Goal: Task Accomplishment & Management: Manage account settings

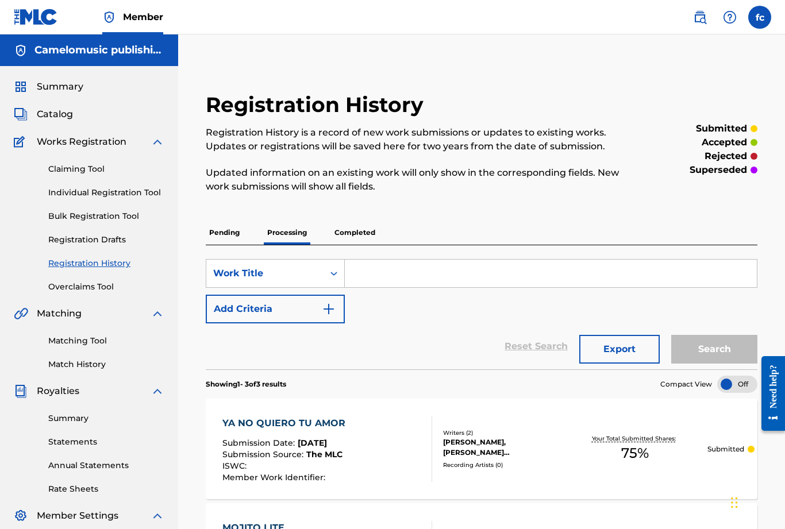
click at [356, 230] on p "Completed" at bounding box center [355, 233] width 48 height 24
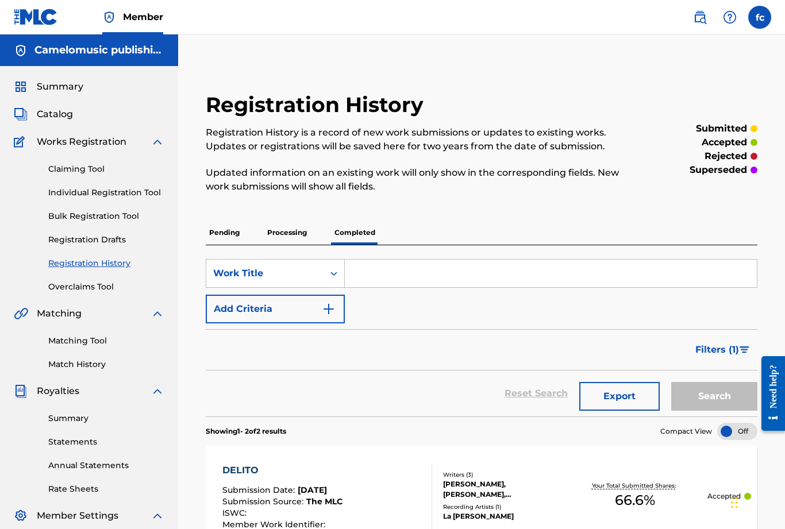
click at [286, 228] on p "Processing" at bounding box center [287, 233] width 47 height 24
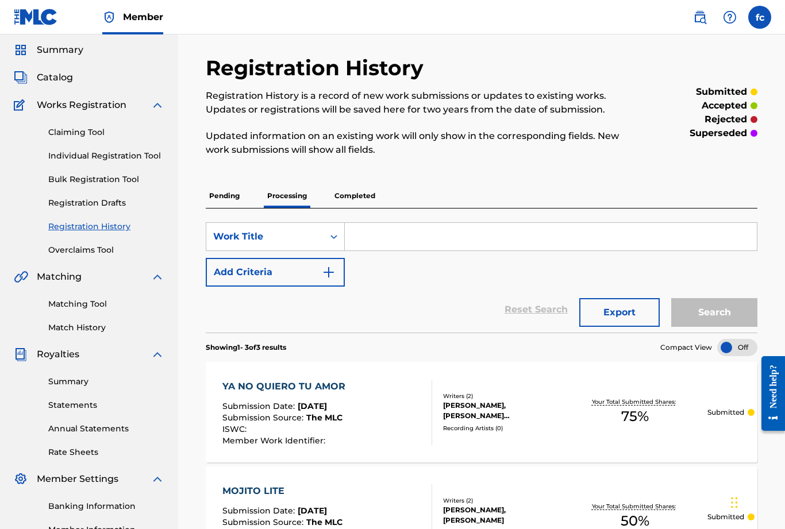
scroll to position [34, 0]
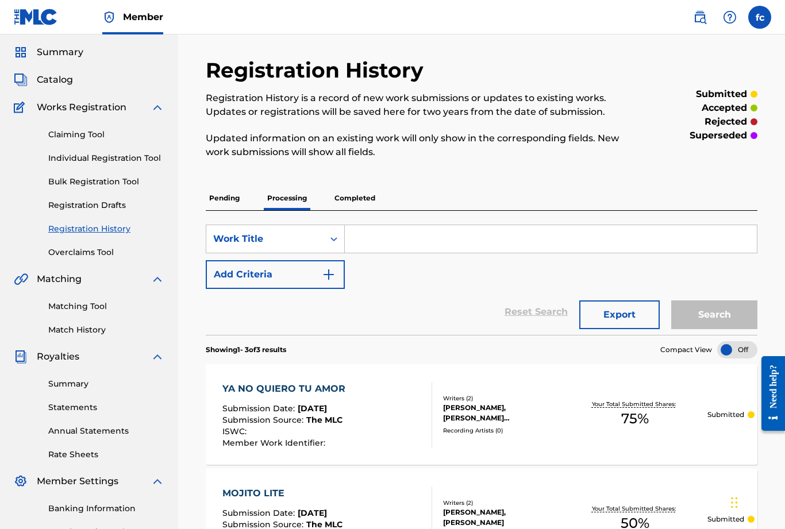
click at [230, 204] on p "Pending" at bounding box center [224, 198] width 37 height 24
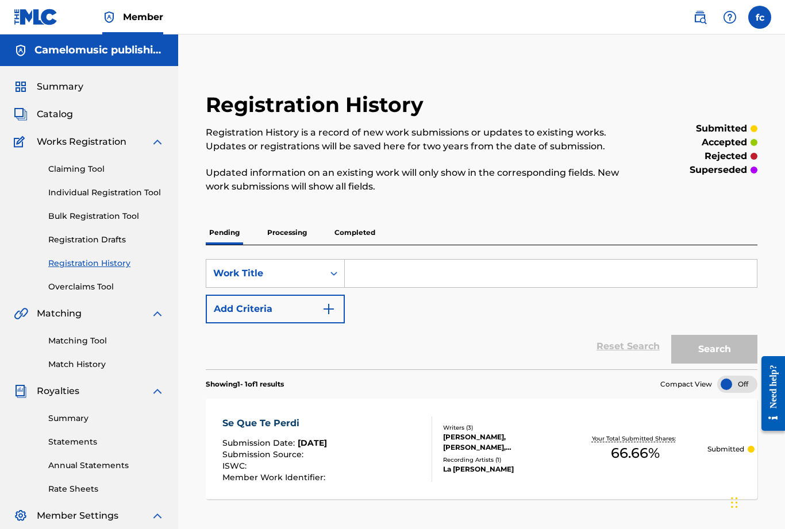
click at [113, 190] on link "Individual Registration Tool" at bounding box center [106, 193] width 116 height 12
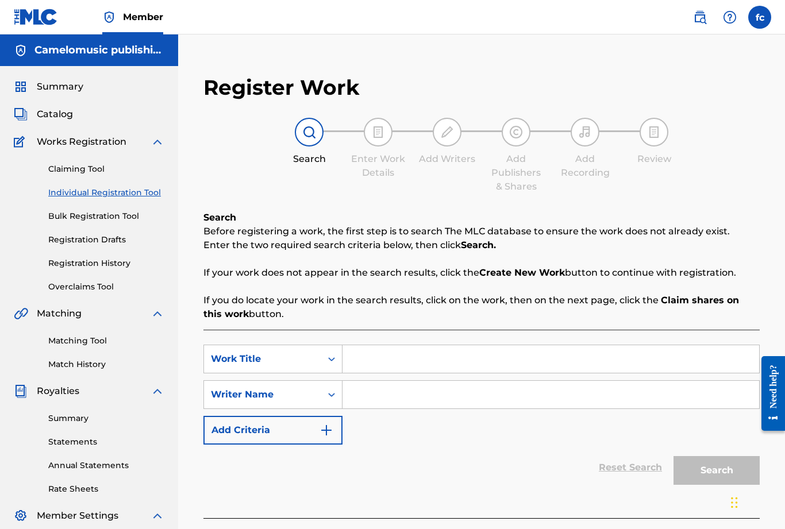
click at [104, 268] on link "Registration History" at bounding box center [106, 263] width 116 height 12
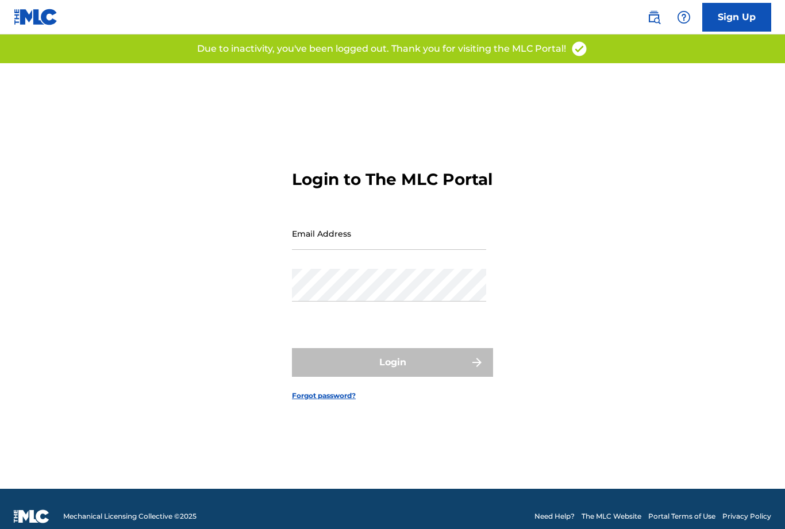
click at [308, 250] on input "Email Address" at bounding box center [389, 233] width 194 height 33
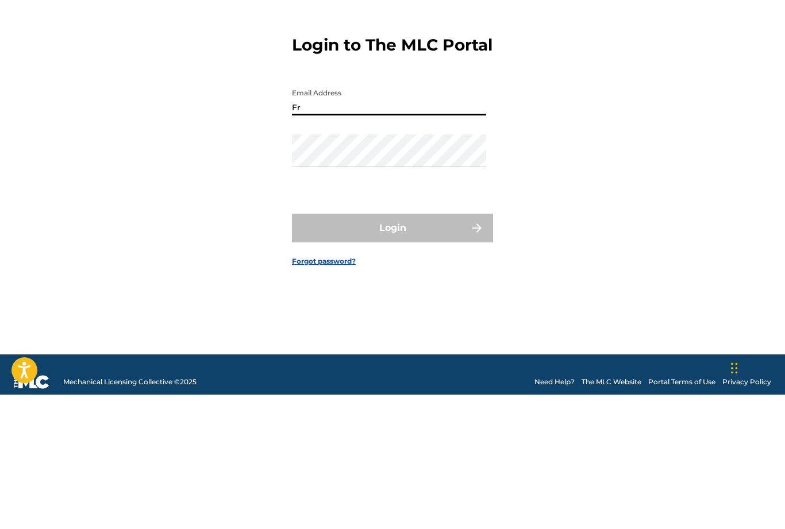
type input "F"
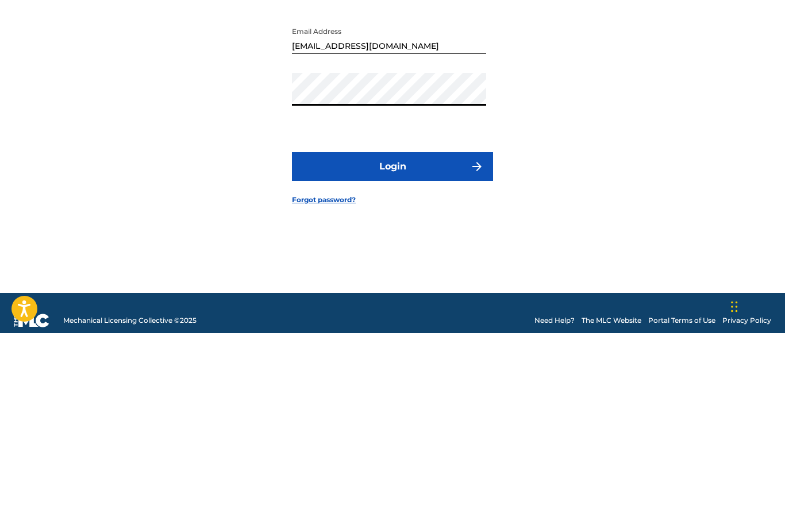
click at [418, 348] on button "Login" at bounding box center [392, 362] width 201 height 29
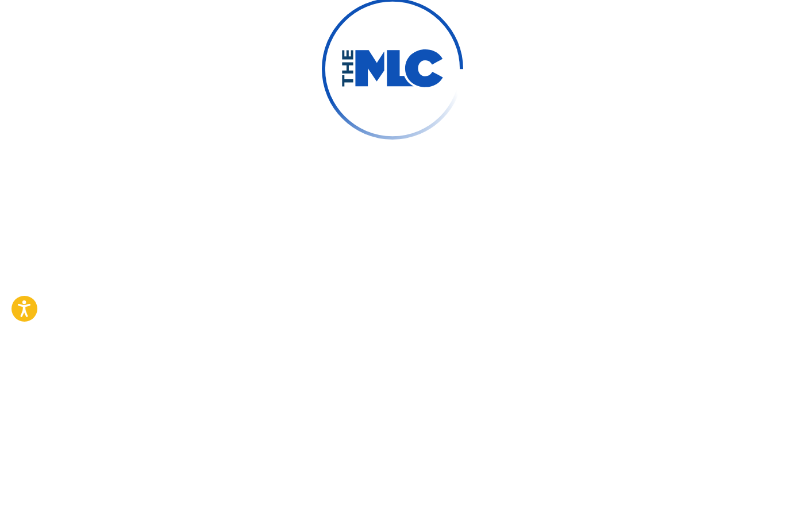
scroll to position [52, 0]
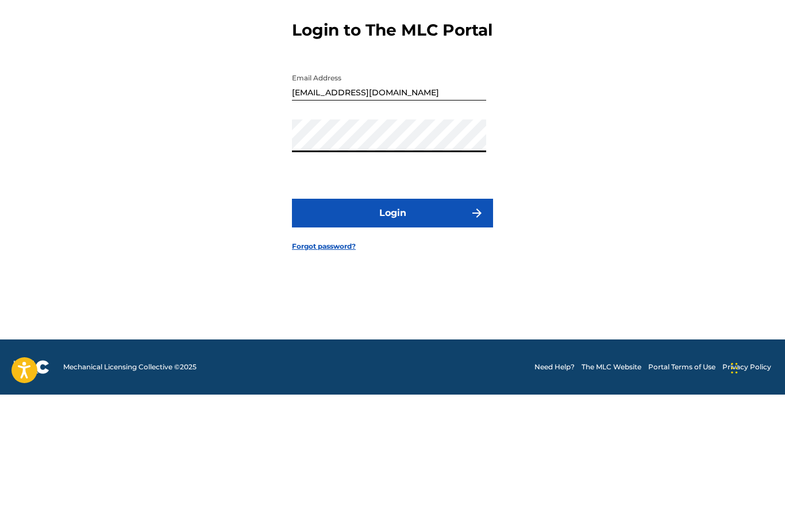
click at [412, 333] on button "Login" at bounding box center [392, 347] width 201 height 29
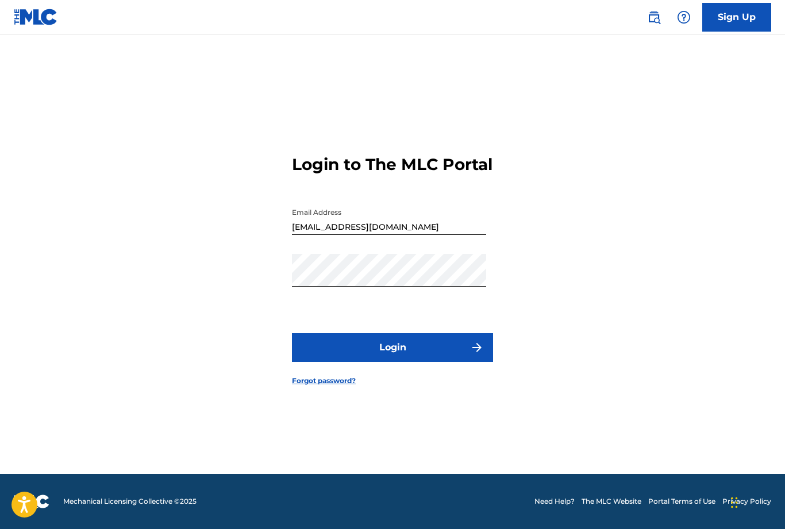
click at [309, 217] on input "Fredycamelo@hotmail.com" at bounding box center [389, 218] width 194 height 33
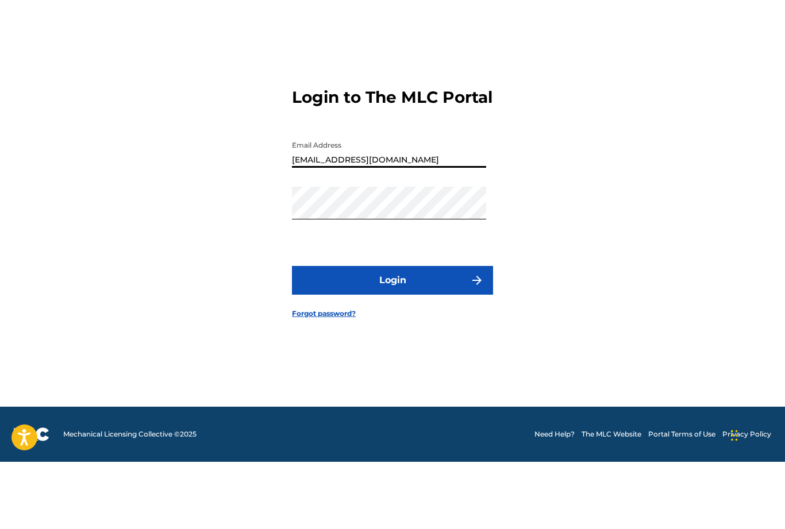
type input "[EMAIL_ADDRESS][DOMAIN_NAME]"
click at [392, 333] on button "Login" at bounding box center [392, 347] width 201 height 29
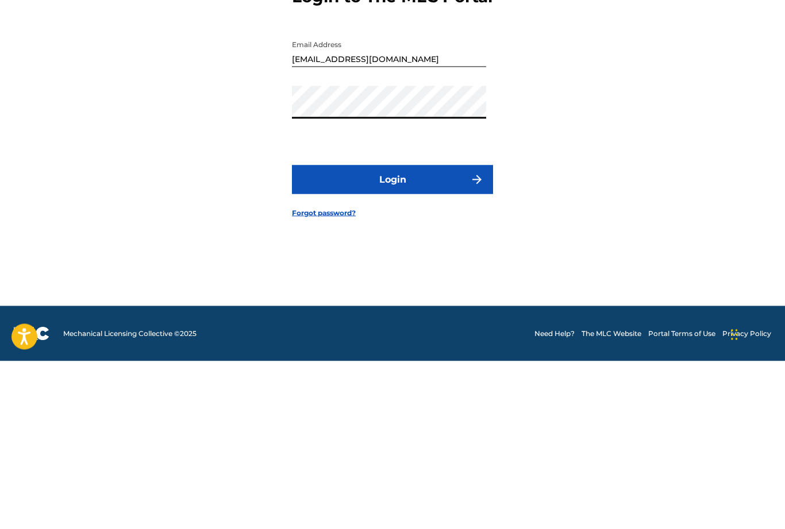
click at [431, 333] on button "Login" at bounding box center [392, 347] width 201 height 29
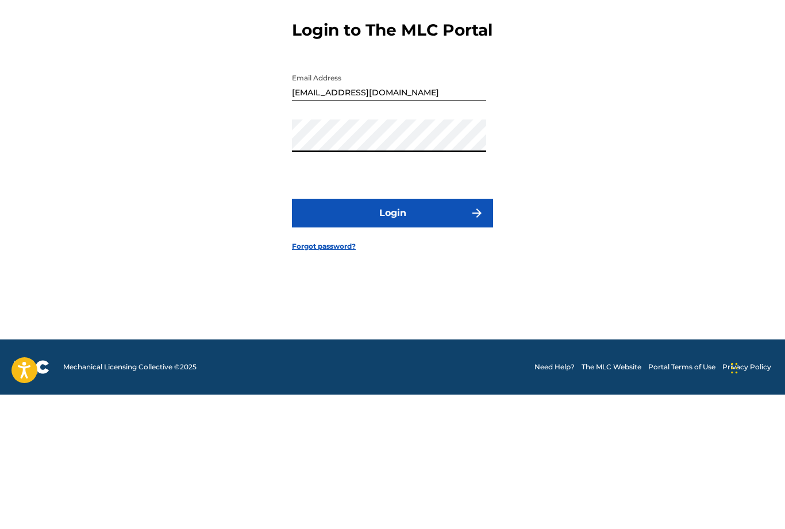
click at [399, 333] on button "Login" at bounding box center [392, 347] width 201 height 29
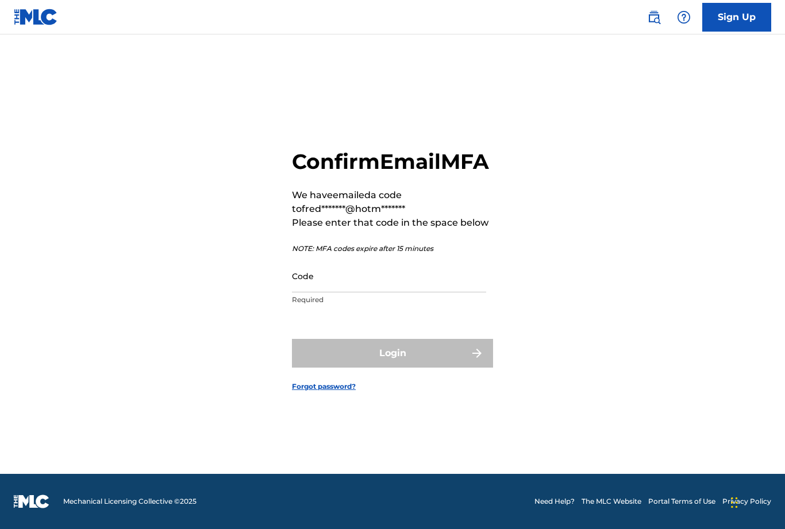
click at [317, 278] on input "Code" at bounding box center [389, 276] width 194 height 33
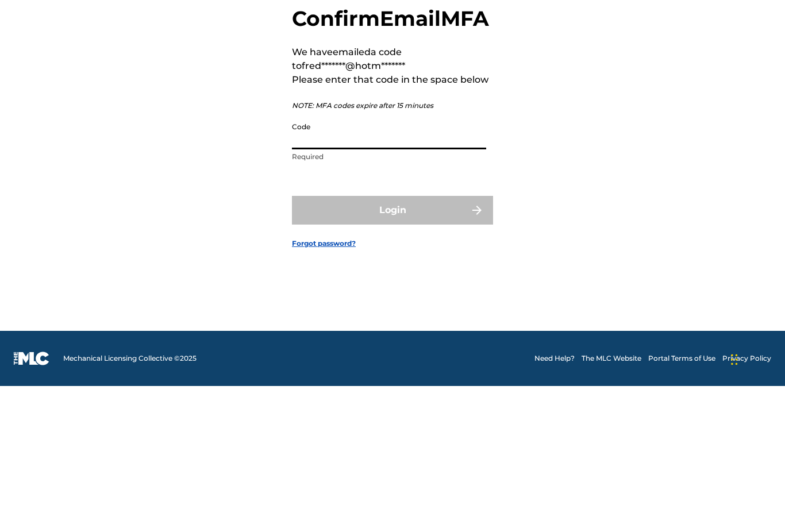
click at [323, 260] on input "Code" at bounding box center [389, 276] width 194 height 33
paste input "163436"
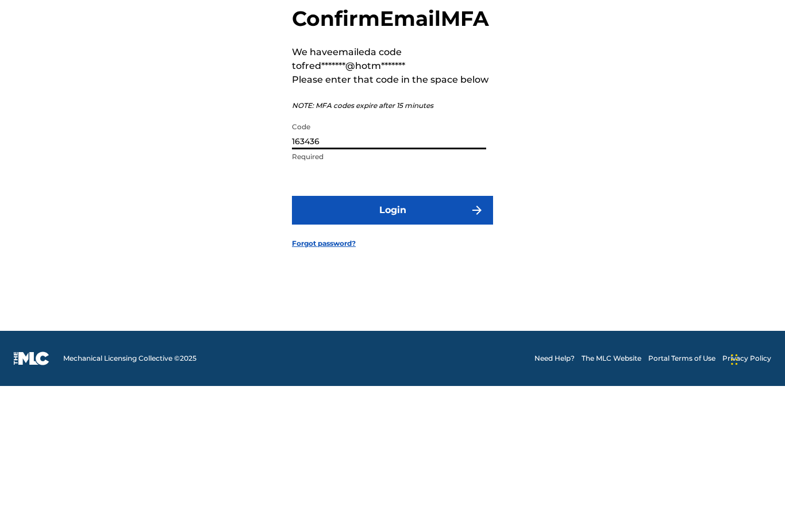
type input "163436"
click at [396, 339] on button "Login" at bounding box center [392, 353] width 201 height 29
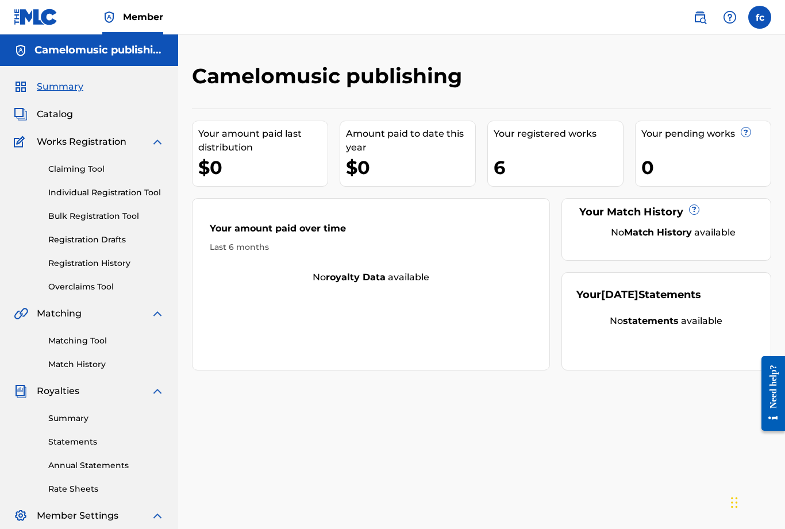
click at [97, 262] on link "Registration History" at bounding box center [106, 263] width 116 height 12
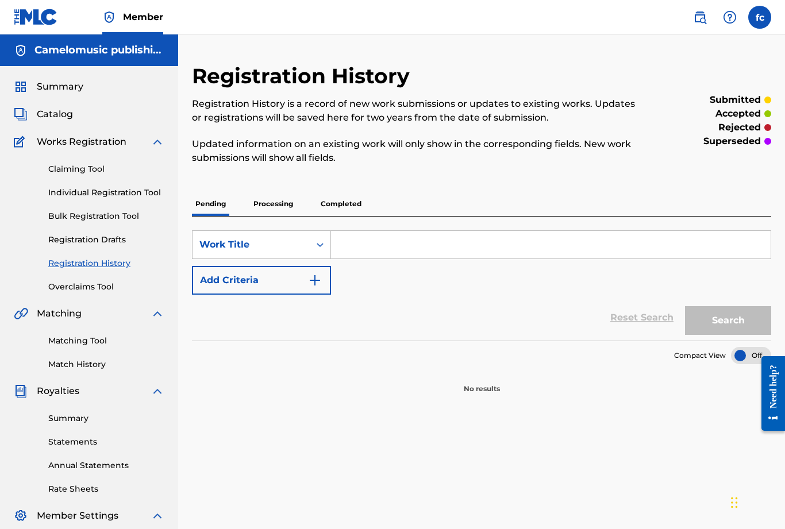
click at [276, 203] on p "Processing" at bounding box center [273, 204] width 47 height 24
click at [346, 208] on p "Completed" at bounding box center [341, 204] width 48 height 24
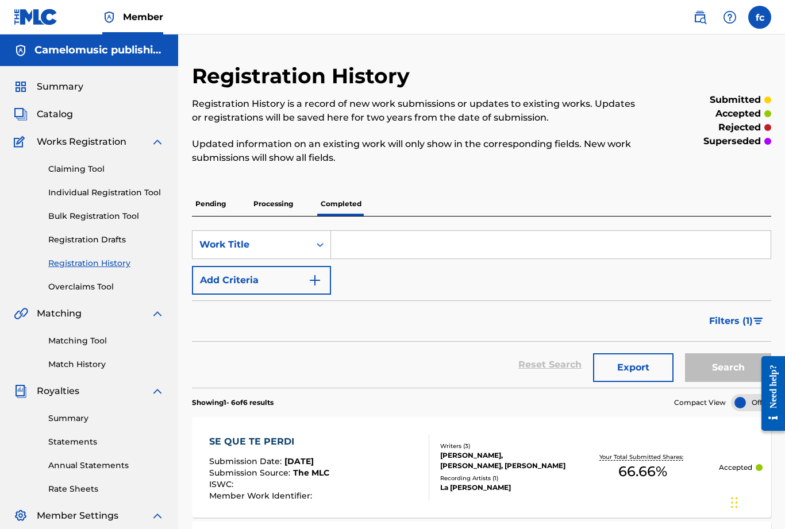
click at [124, 191] on link "Individual Registration Tool" at bounding box center [106, 193] width 116 height 12
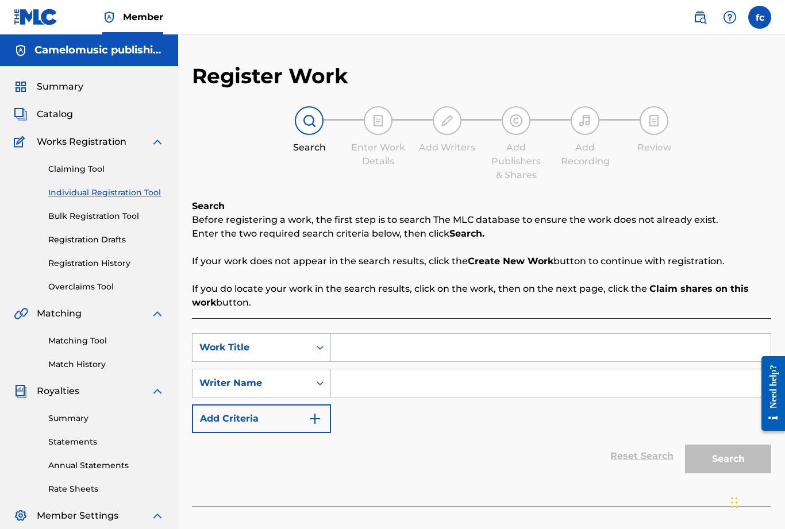
click at [373, 348] on input "Search Form" at bounding box center [551, 348] width 440 height 28
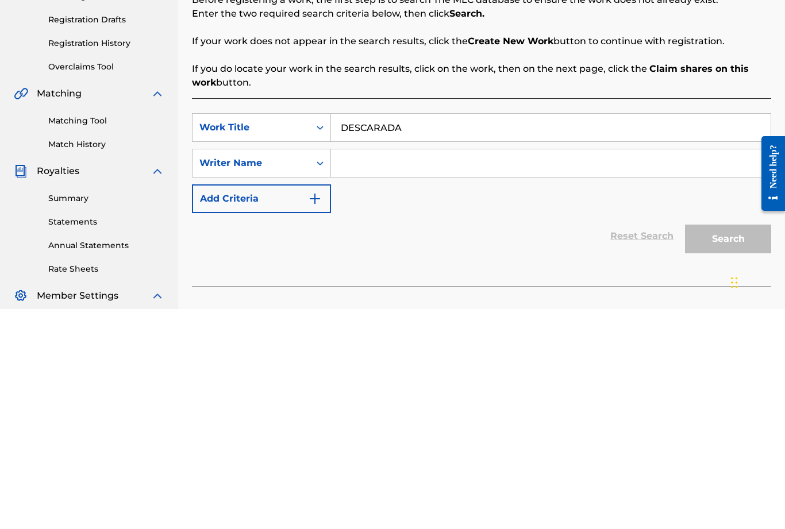
type input "DESCARADA"
click at [367, 369] on input "Search Form" at bounding box center [551, 383] width 440 height 28
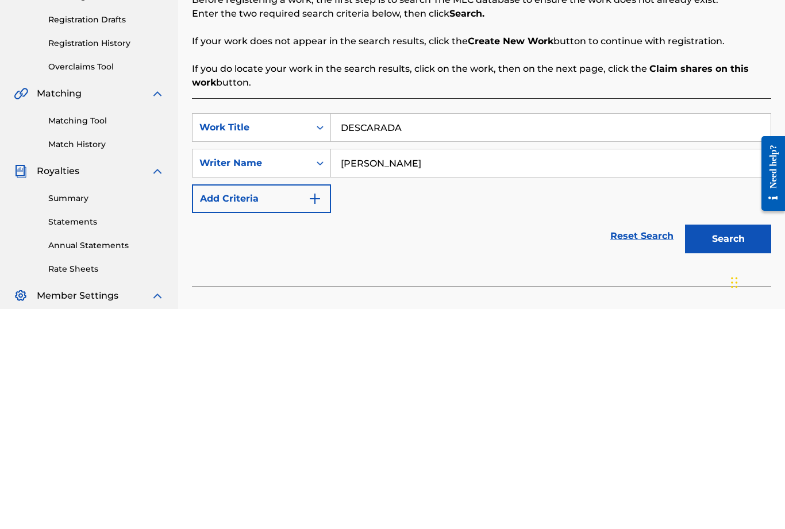
type input "Fredy camelo"
click at [724, 445] on button "Search" at bounding box center [728, 459] width 86 height 29
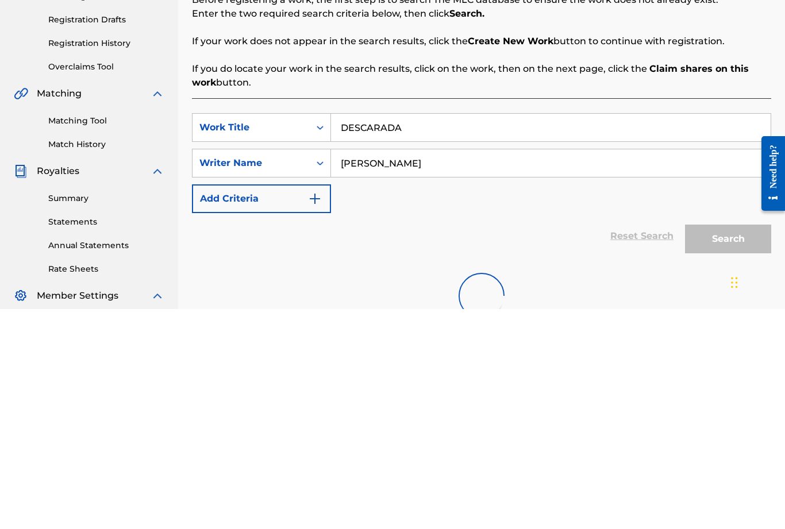
scroll to position [183, 0]
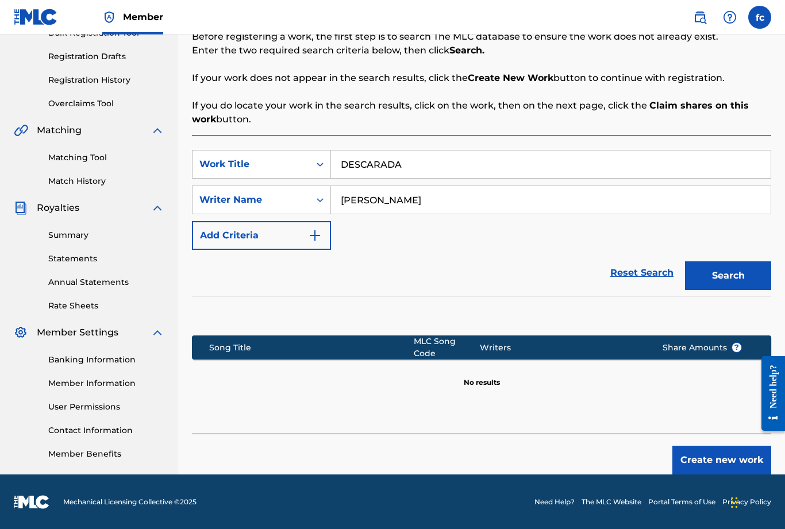
click at [735, 455] on button "Create new work" at bounding box center [721, 460] width 99 height 29
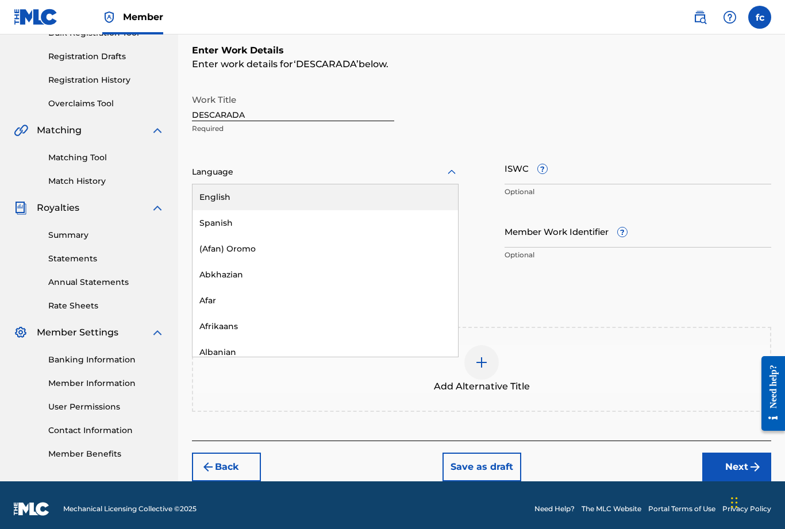
click at [222, 227] on div "Spanish" at bounding box center [324, 223] width 265 height 26
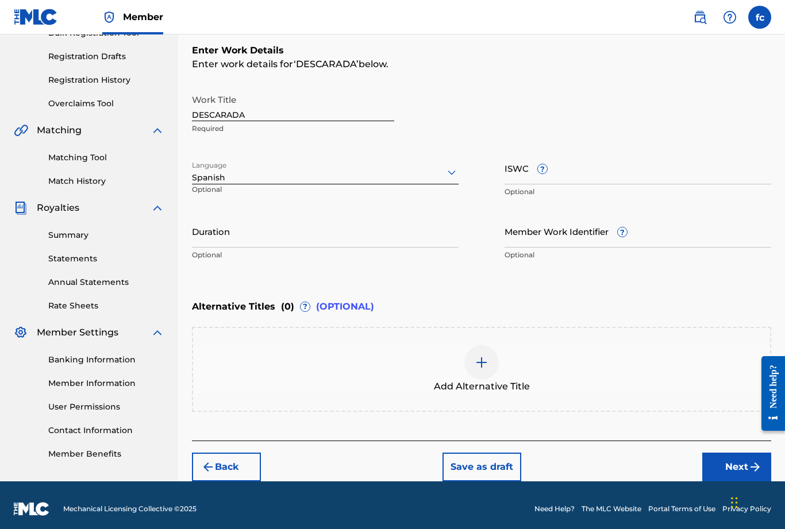
click at [264, 231] on input "Duration" at bounding box center [325, 231] width 267 height 33
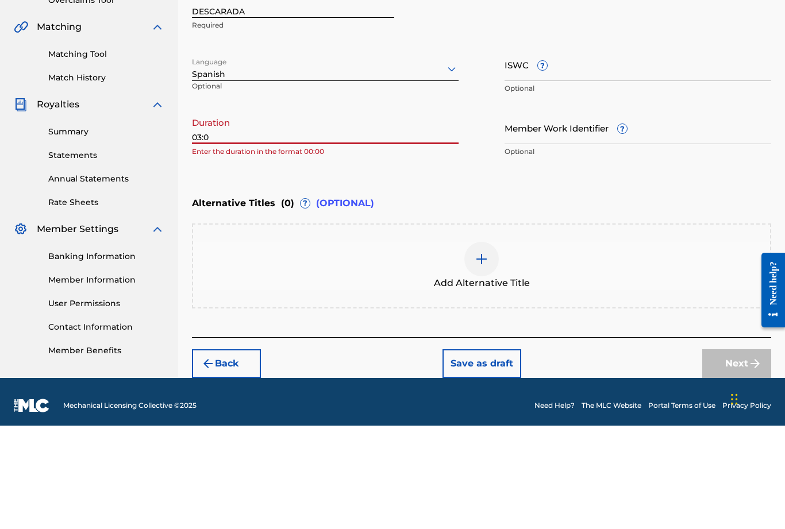
type input "03:05"
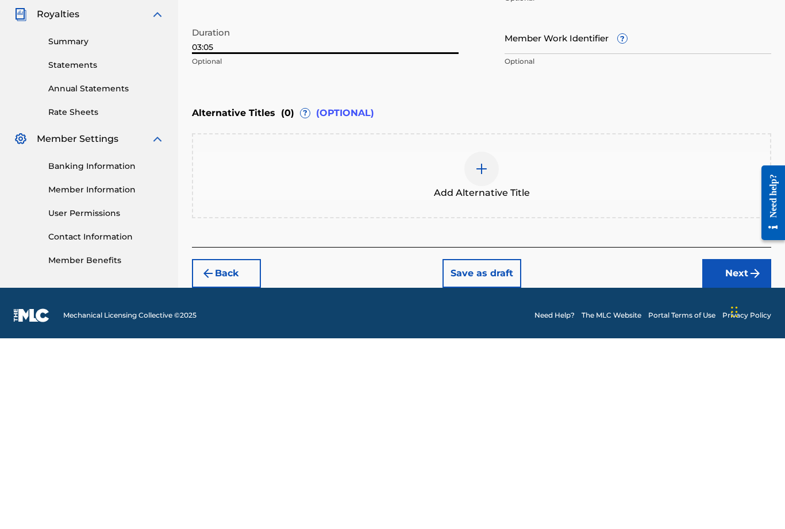
scroll to position [191, 0]
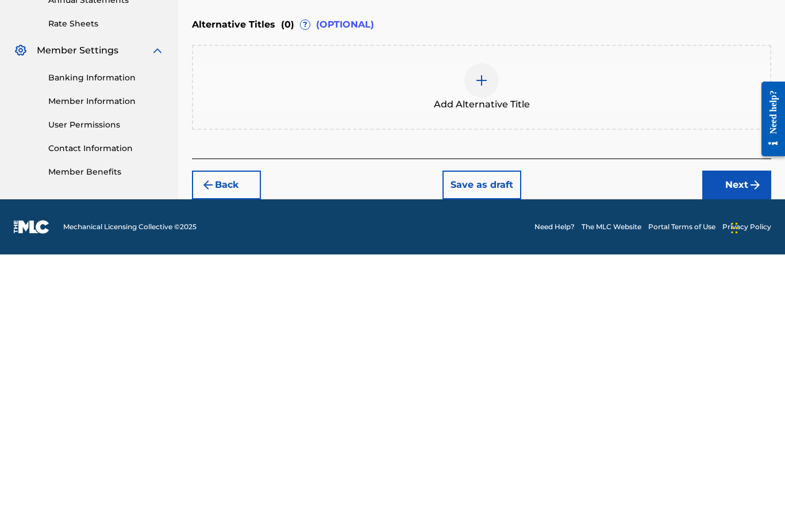
click at [728, 445] on button "Next" at bounding box center [736, 459] width 69 height 29
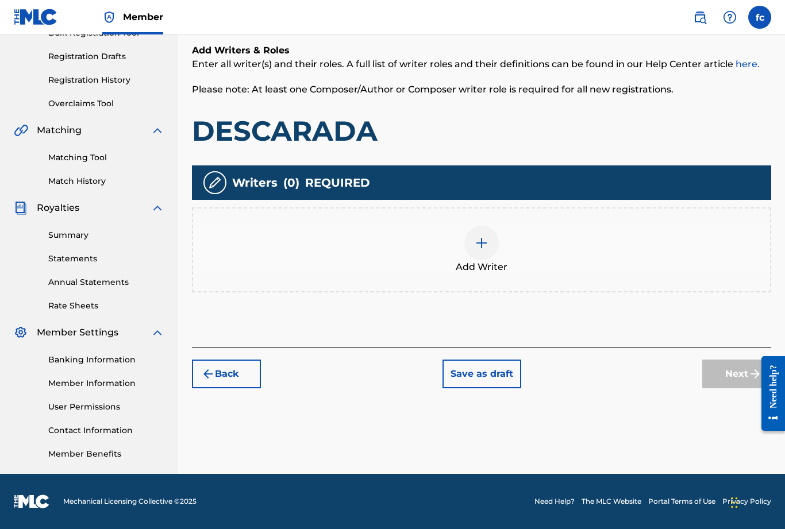
scroll to position [183, 0]
click at [487, 238] on img at bounding box center [482, 243] width 14 height 14
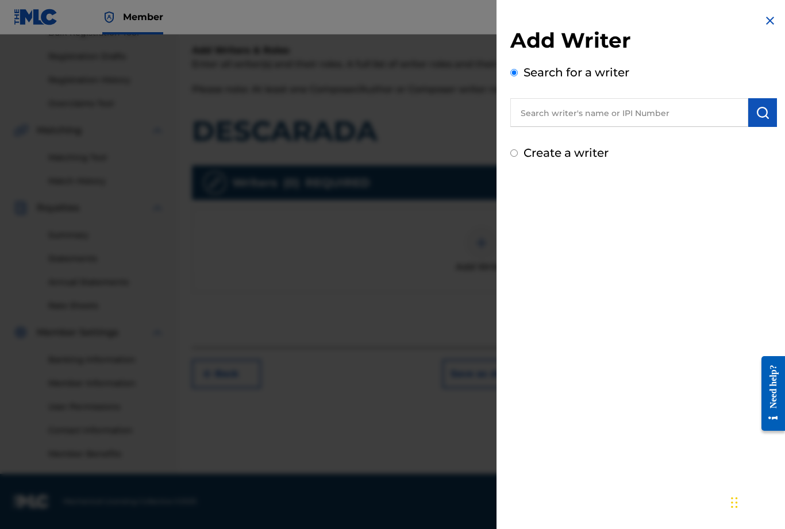
click at [633, 116] on input "text" at bounding box center [629, 112] width 238 height 29
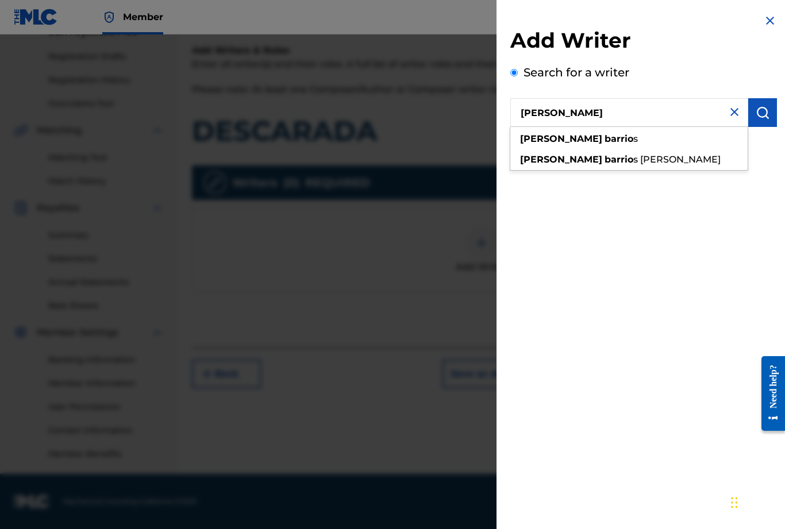
click at [604, 140] on strong "barrio" at bounding box center [618, 138] width 29 height 11
type input "juliana barrios"
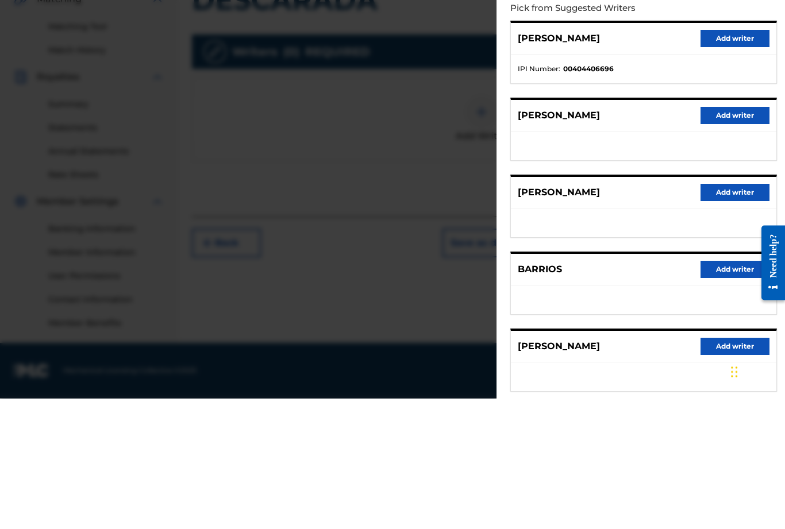
click at [741, 161] on button "Add writer" at bounding box center [734, 169] width 69 height 17
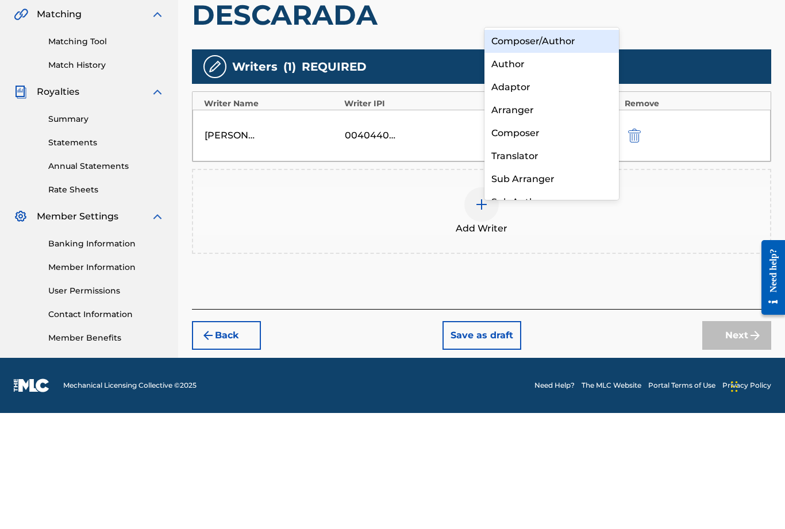
click at [558, 146] on div "Composer/Author" at bounding box center [551, 157] width 134 height 23
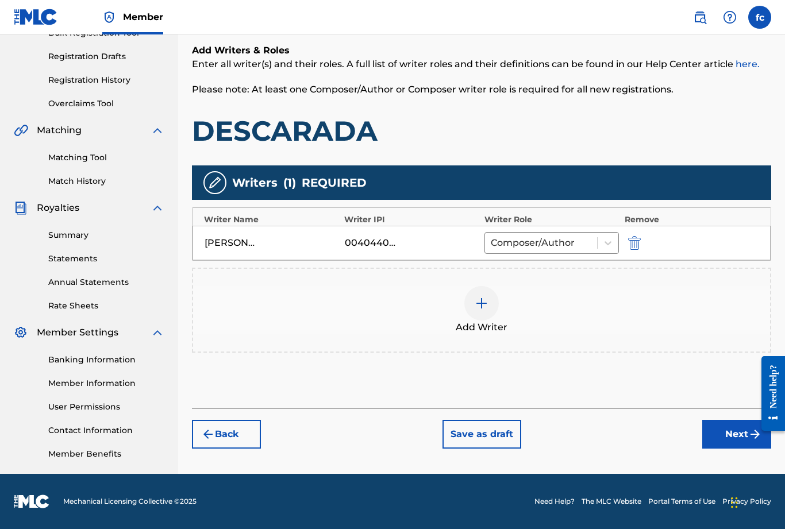
click at [483, 308] on img at bounding box center [482, 303] width 14 height 14
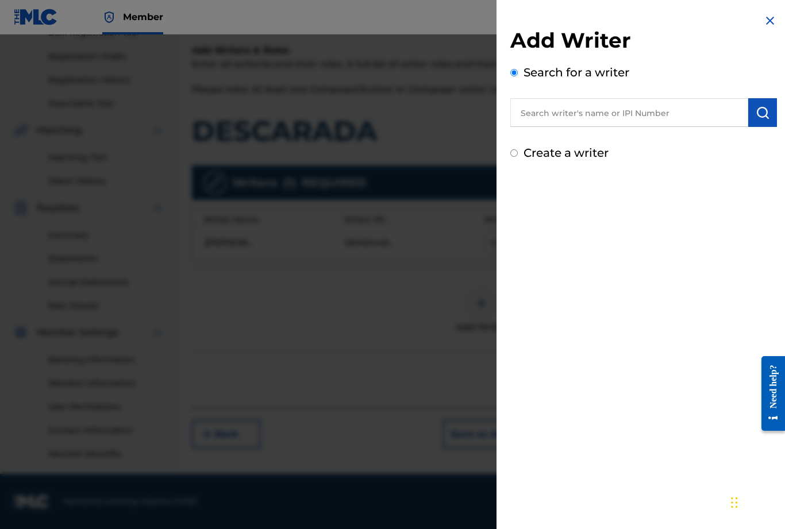
click at [624, 115] on input "text" at bounding box center [629, 112] width 238 height 29
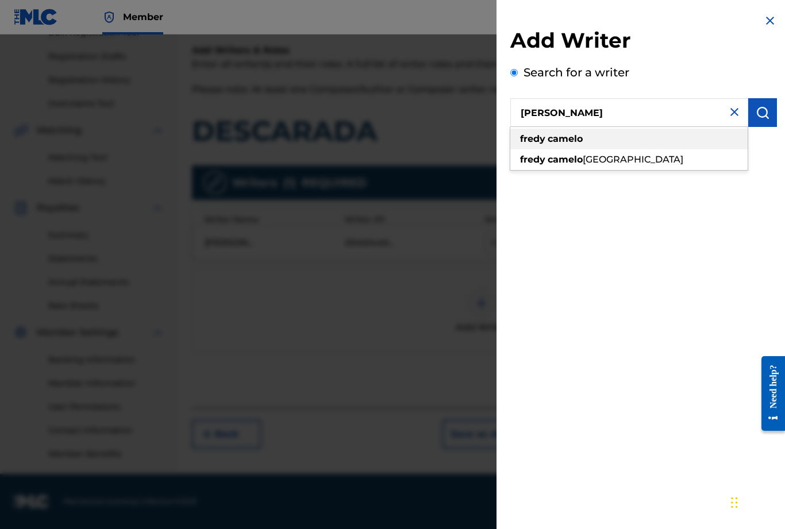
click at [589, 141] on div "fredy camelo" at bounding box center [628, 139] width 237 height 21
type input "fredy camelo"
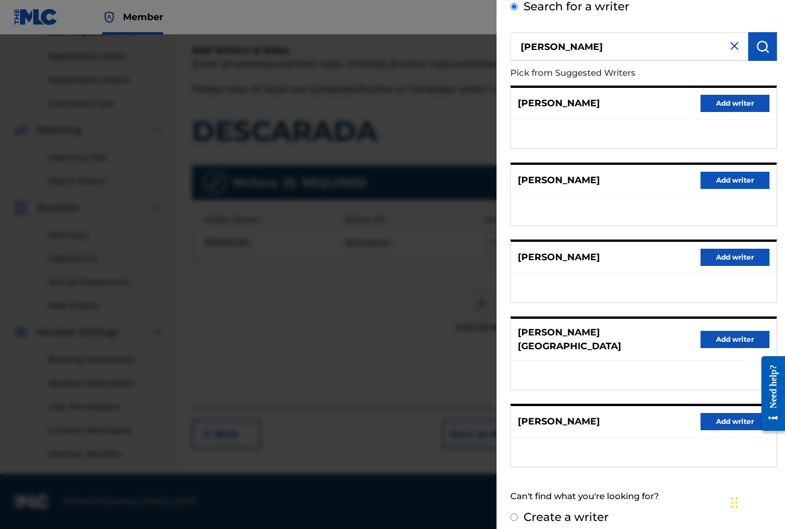
scroll to position [65, 0]
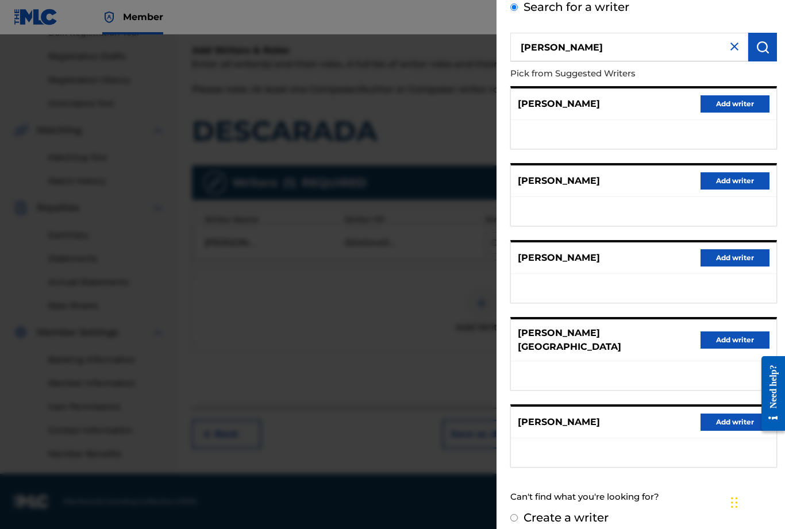
click at [735, 261] on button "Add writer" at bounding box center [734, 257] width 69 height 17
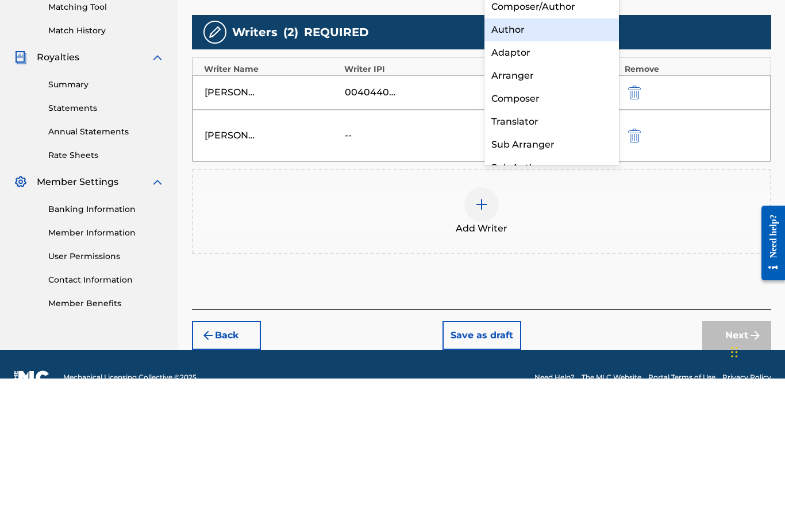
click at [554, 169] on div "Author" at bounding box center [551, 180] width 134 height 23
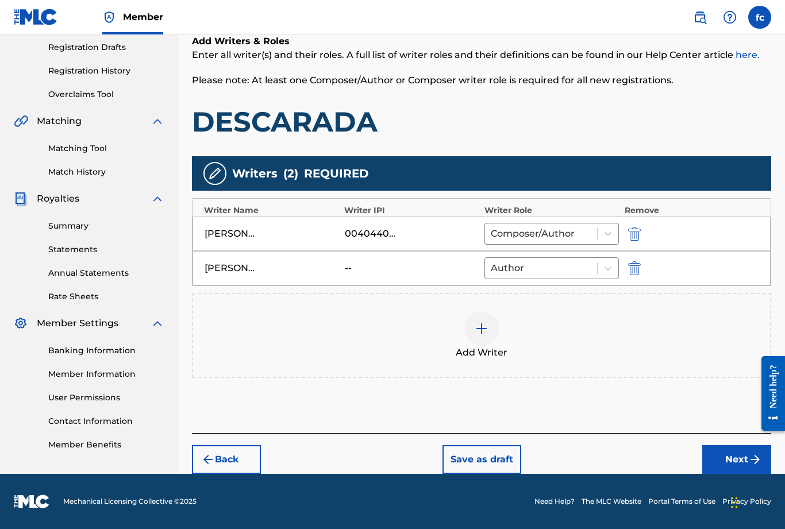
click at [382, 325] on div "Add Writer" at bounding box center [481, 335] width 577 height 48
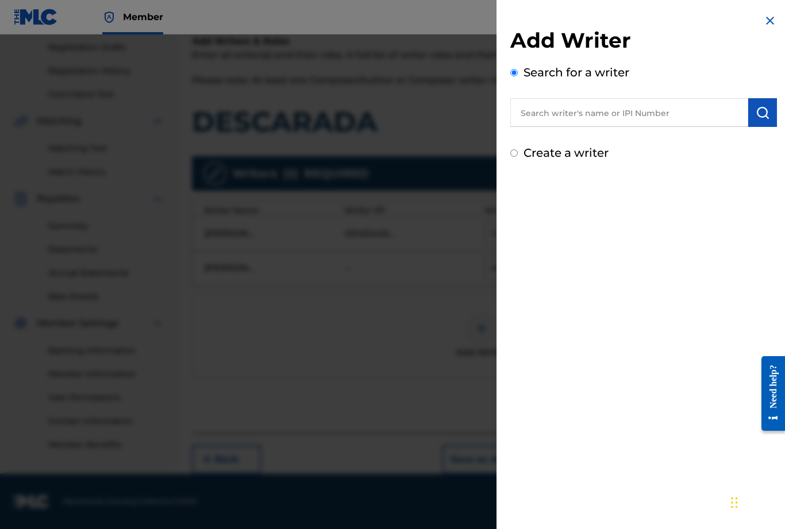
click at [581, 117] on input "text" at bounding box center [629, 112] width 238 height 29
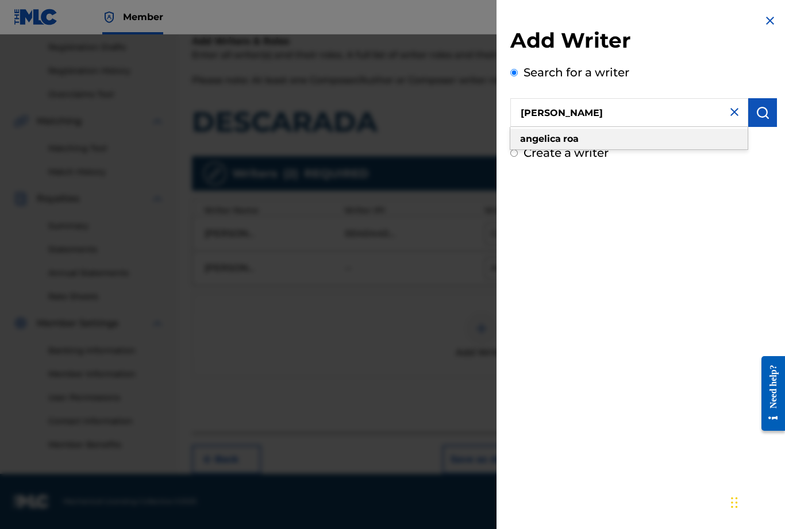
click at [572, 140] on strong "roa" at bounding box center [571, 138] width 16 height 11
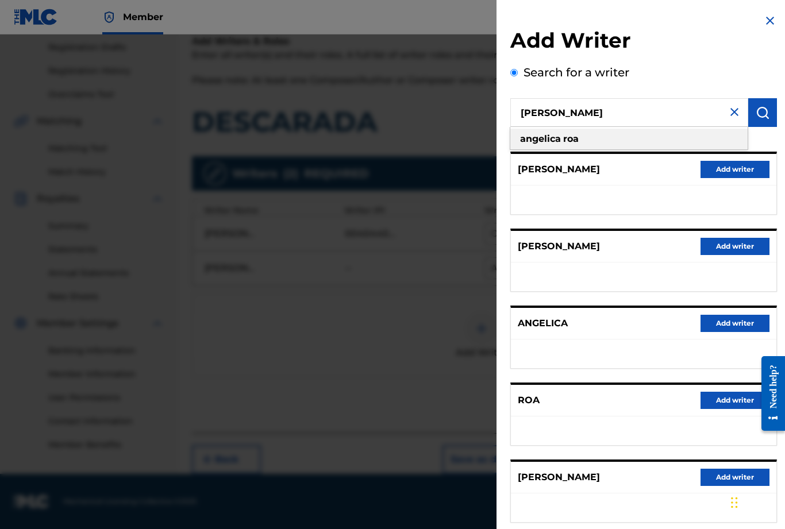
click at [565, 142] on strong "roa" at bounding box center [571, 138] width 16 height 11
type input "angelica roa"
click at [729, 472] on button "Add writer" at bounding box center [734, 477] width 69 height 17
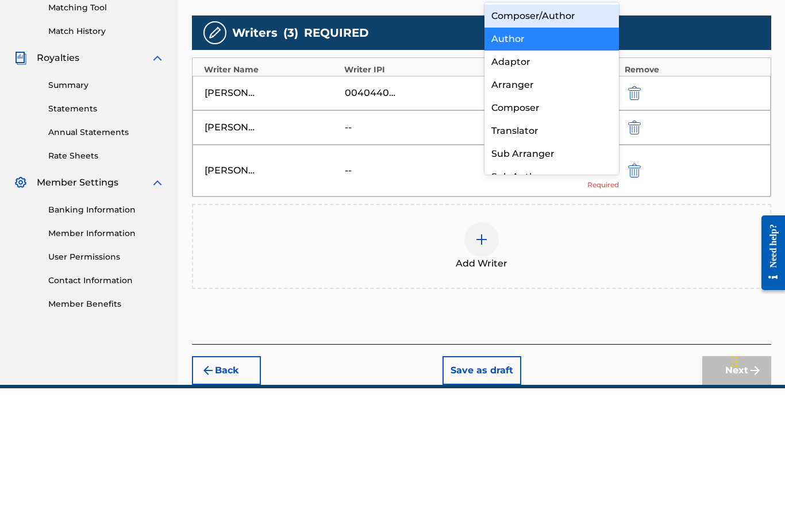
click at [525, 145] on div "Composer/Author" at bounding box center [551, 156] width 134 height 23
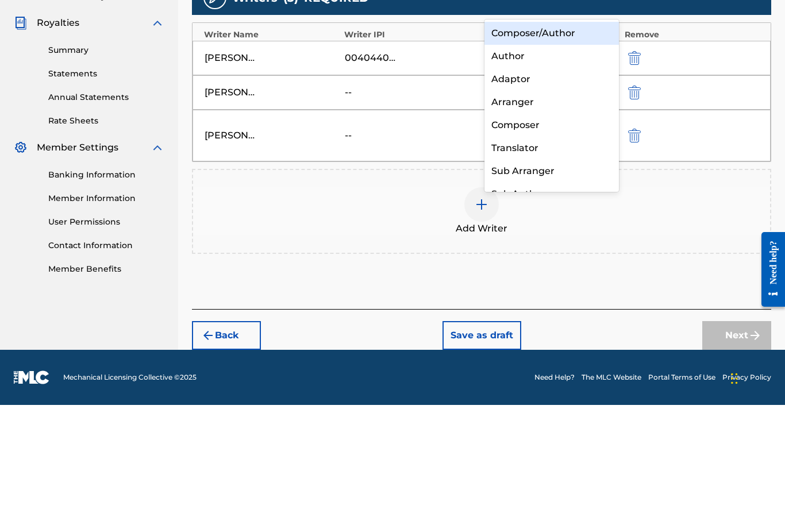
click at [538, 146] on div "Composer/Author" at bounding box center [551, 157] width 134 height 23
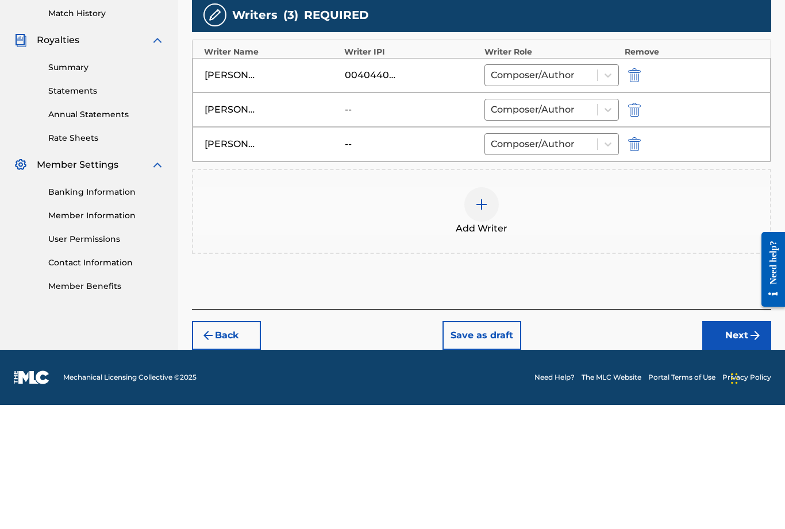
scroll to position [227, 0]
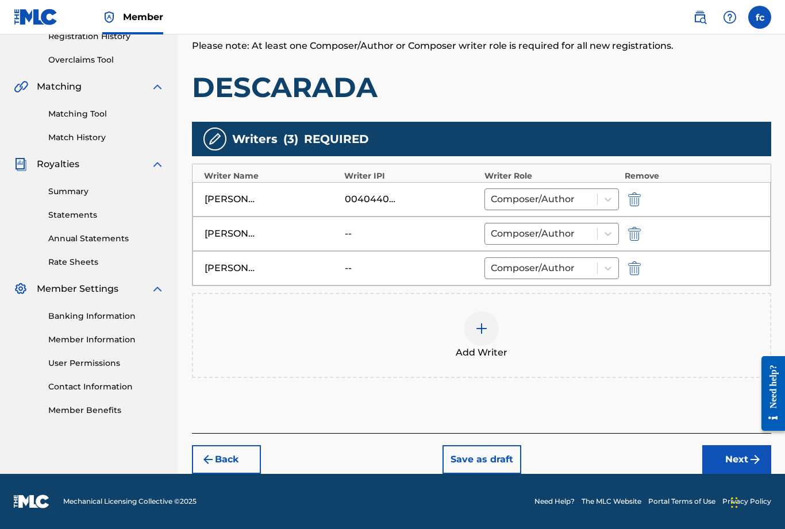
click at [268, 238] on div "FREDY CAMELO" at bounding box center [272, 234] width 134 height 14
click at [641, 227] on button "submit" at bounding box center [633, 233] width 17 height 13
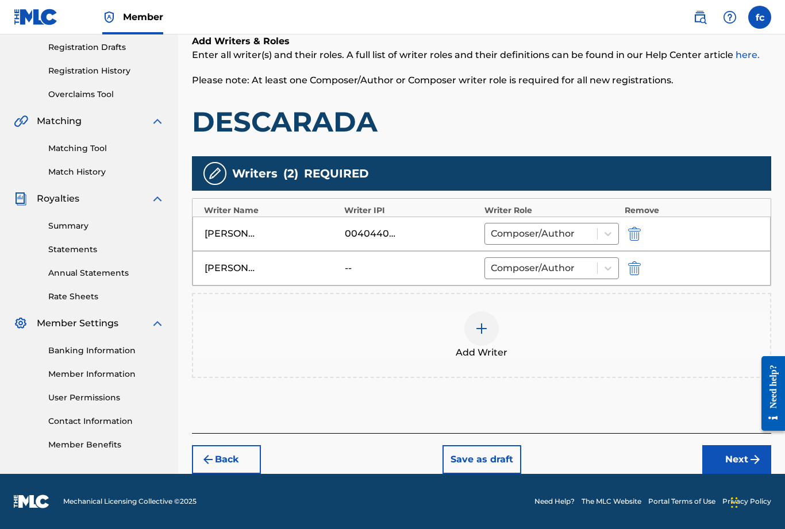
scroll to position [192, 0]
click at [480, 340] on div at bounding box center [481, 328] width 34 height 34
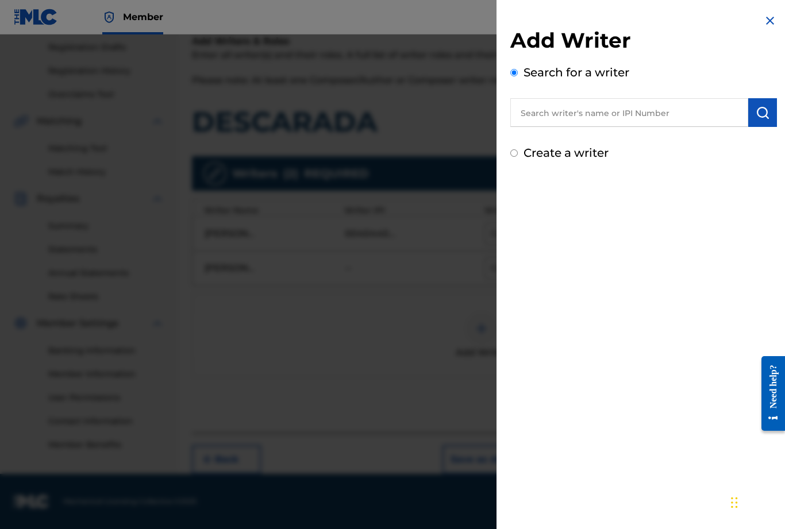
click at [595, 113] on input "text" at bounding box center [629, 112] width 238 height 29
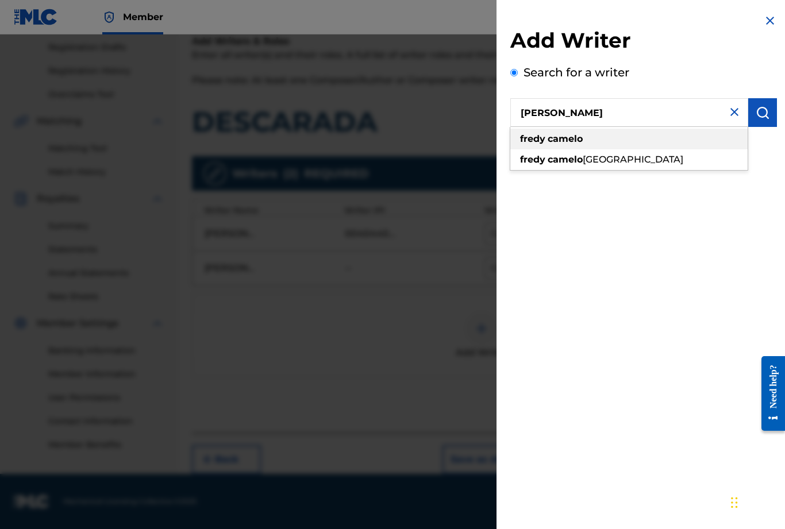
click at [571, 141] on strong "camelo" at bounding box center [565, 138] width 35 height 11
type input "fredy camelo"
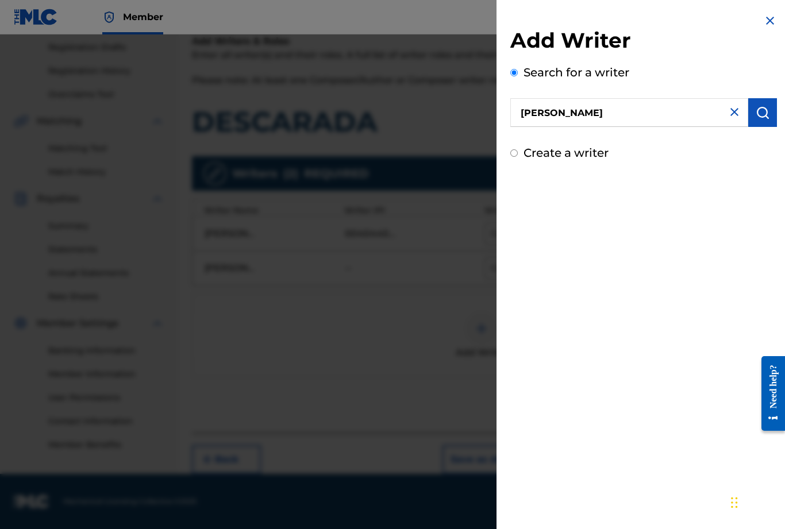
click at [757, 114] on img "submit" at bounding box center [763, 113] width 14 height 14
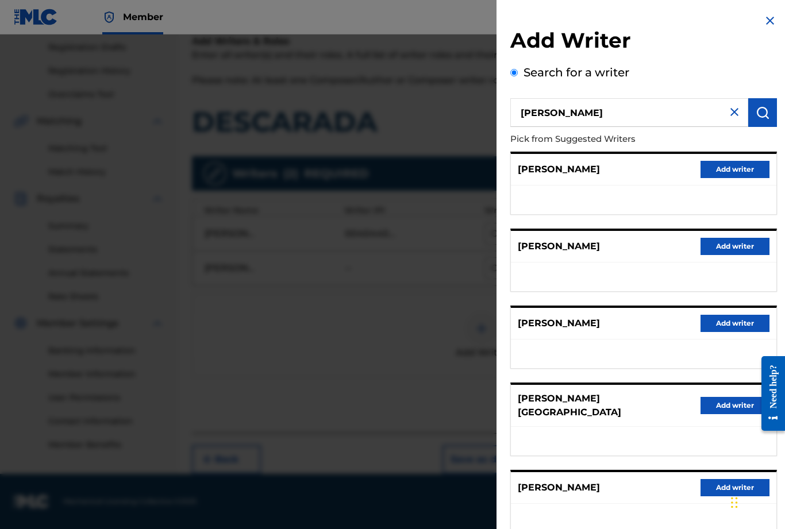
scroll to position [0, 0]
click at [734, 323] on button "Add writer" at bounding box center [734, 323] width 69 height 17
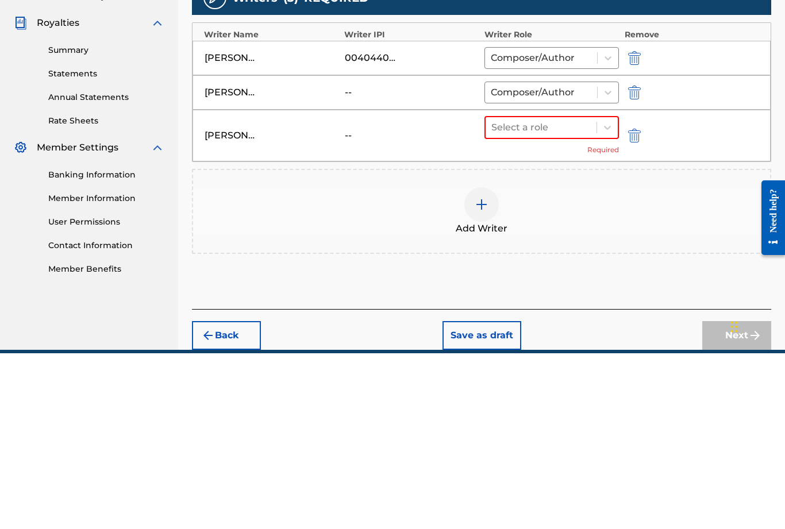
scroll to position [244, 0]
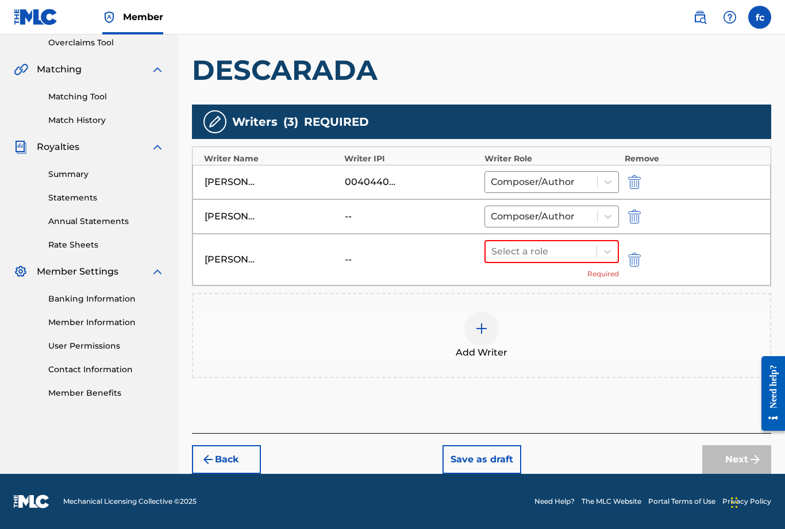
click at [703, 333] on div "Add Writer" at bounding box center [481, 335] width 577 height 48
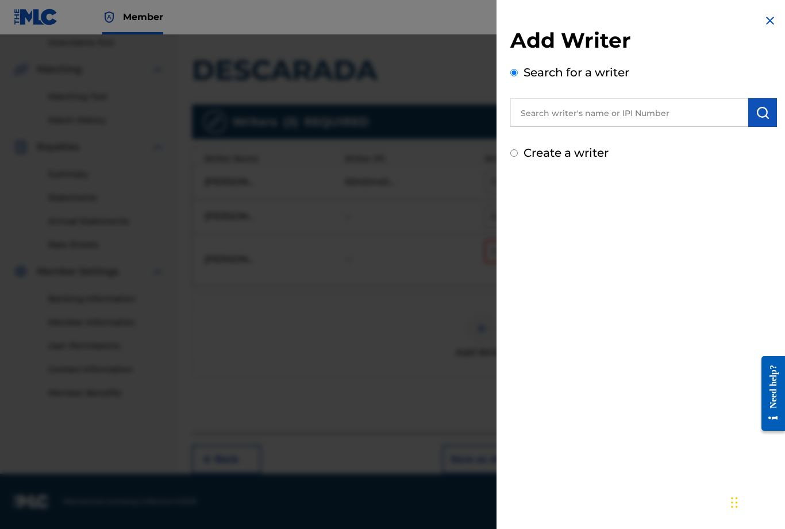
click at [442, 359] on div at bounding box center [392, 298] width 785 height 529
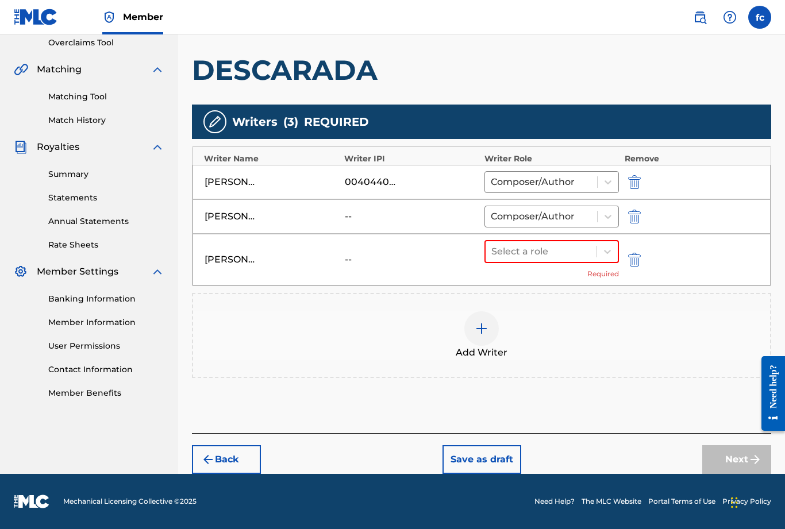
click at [634, 261] on img "submit" at bounding box center [634, 260] width 13 height 14
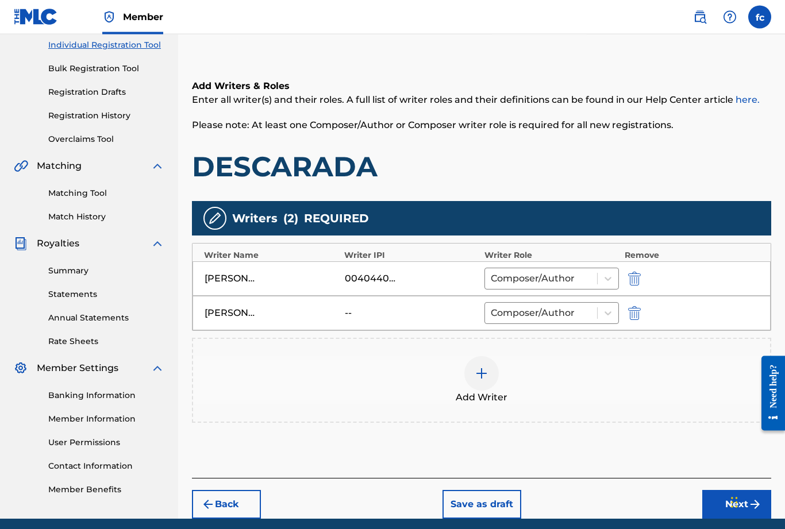
scroll to position [148, 0]
click at [746, 101] on link "here." at bounding box center [747, 99] width 24 height 11
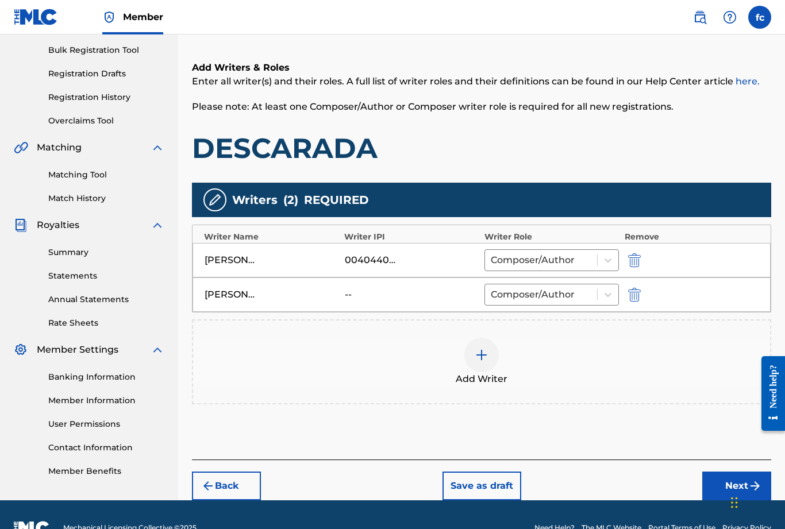
click at [489, 480] on button "Save as draft" at bounding box center [481, 486] width 79 height 29
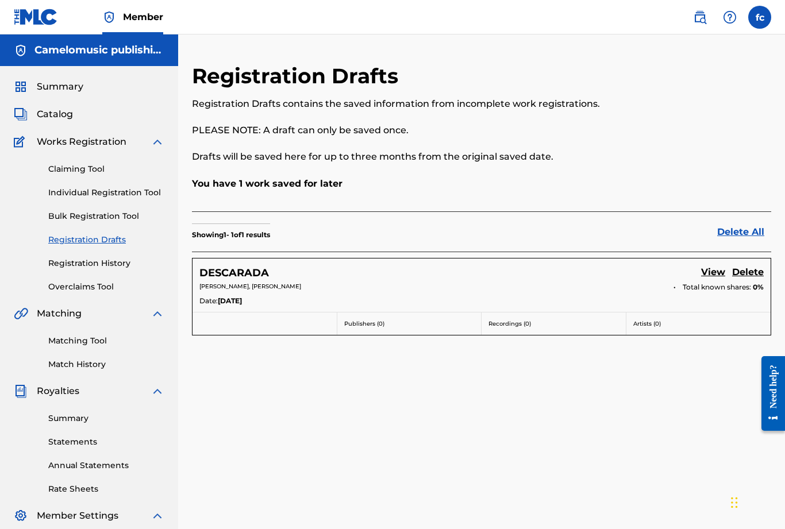
click at [55, 117] on span "Catalog" at bounding box center [55, 114] width 36 height 14
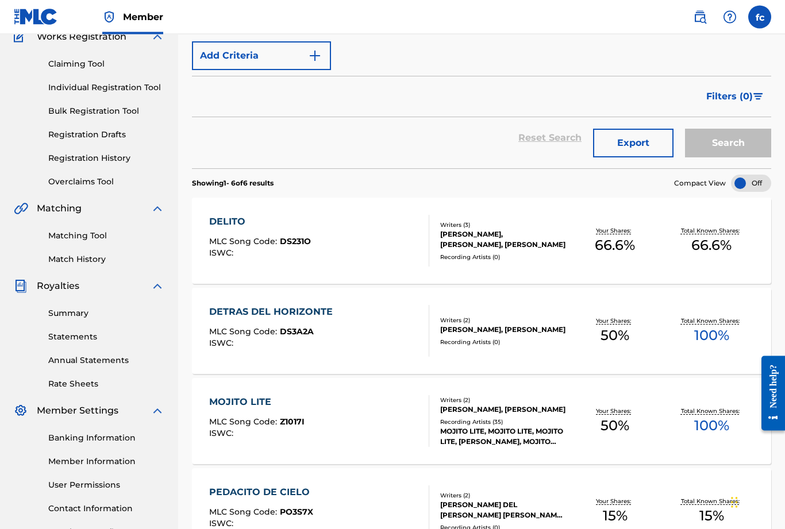
scroll to position [102, 0]
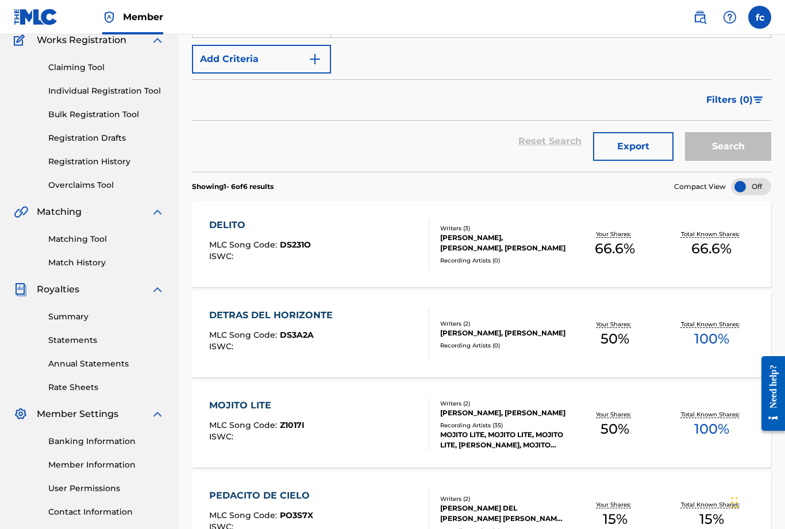
click at [266, 242] on span "MLC Song Code :" at bounding box center [244, 245] width 71 height 10
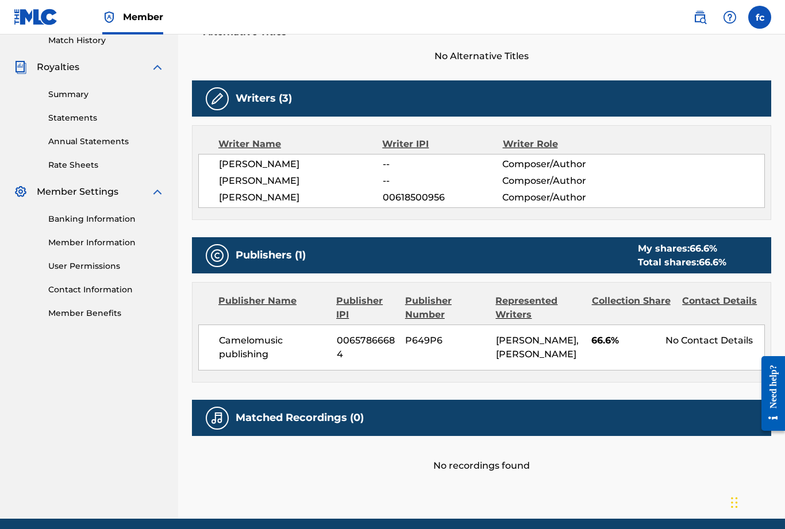
scroll to position [331, 0]
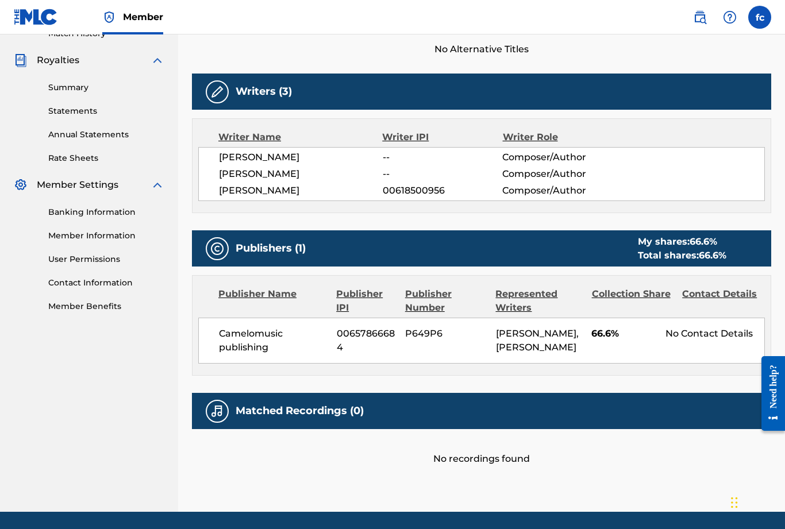
click at [79, 236] on link "Member Information" at bounding box center [106, 236] width 116 height 12
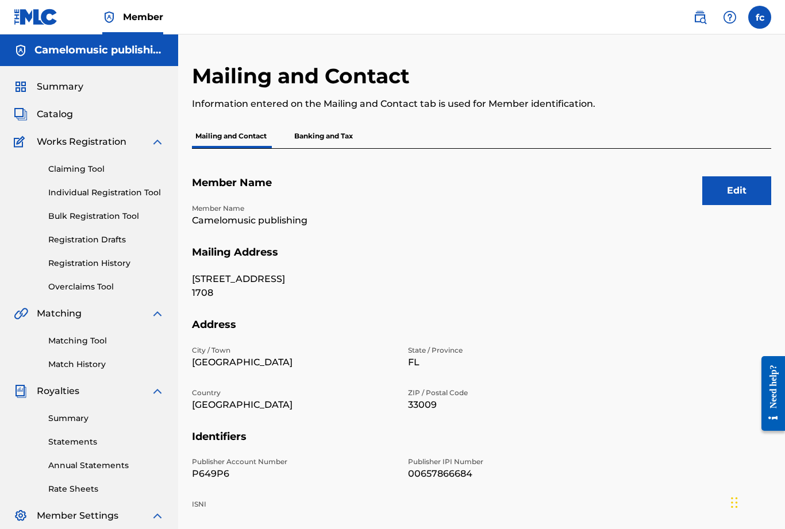
click at [71, 174] on link "Claiming Tool" at bounding box center [106, 169] width 116 height 12
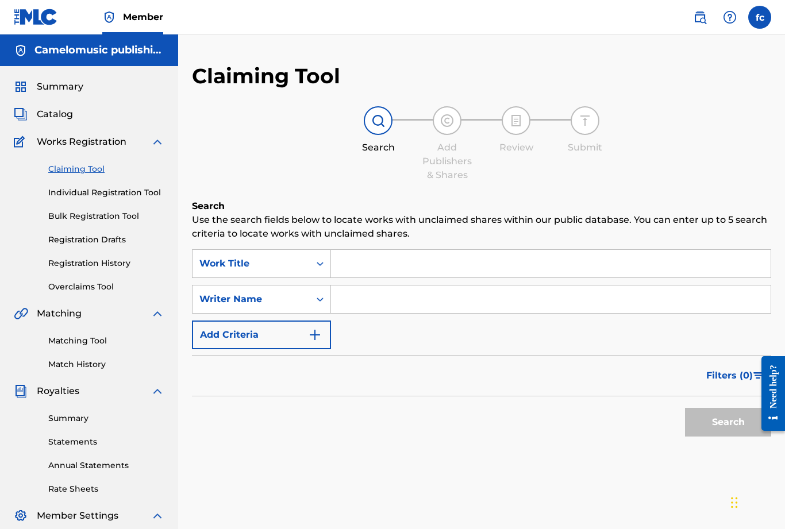
click at [355, 246] on div "Search Use the search fields below to locate works with unclaimed shares within…" at bounding box center [481, 349] width 579 height 300
click at [367, 269] on input "Search Form" at bounding box center [551, 264] width 440 height 28
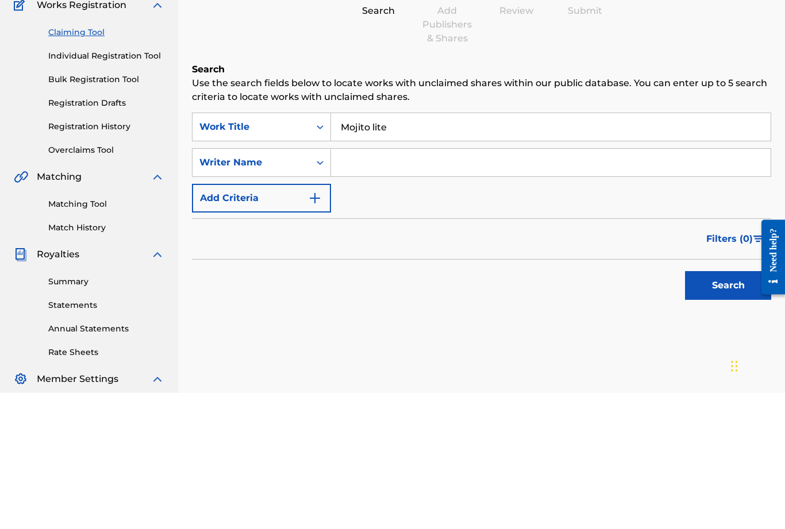
type input "Mojito lite"
click at [367, 286] on input "Search Form" at bounding box center [551, 300] width 440 height 28
type input "Fredy camelo"
click at [728, 408] on button "Search" at bounding box center [728, 422] width 86 height 29
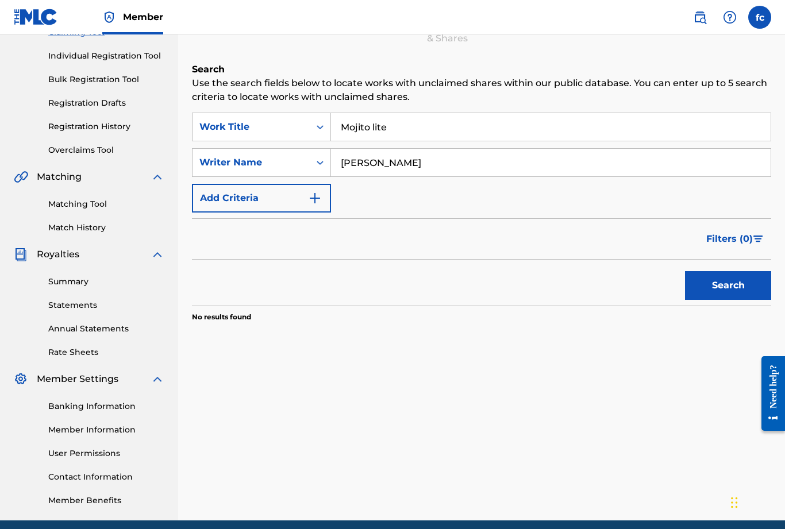
click at [727, 284] on button "Search" at bounding box center [728, 285] width 86 height 29
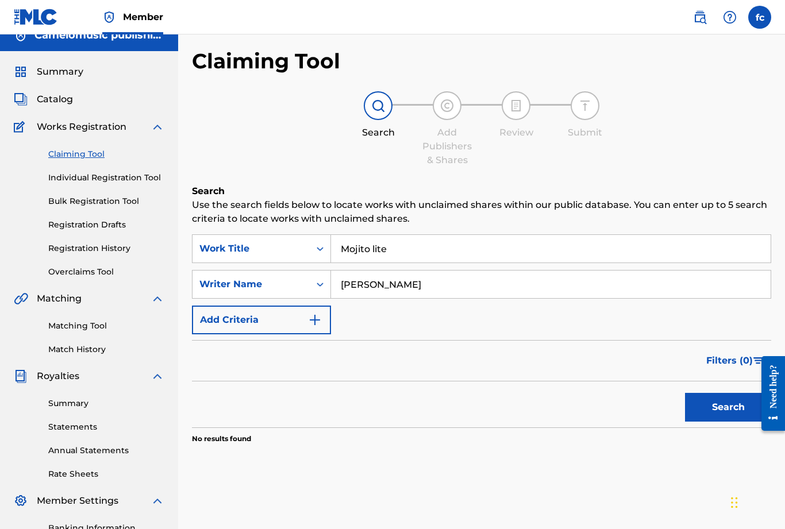
scroll to position [0, 0]
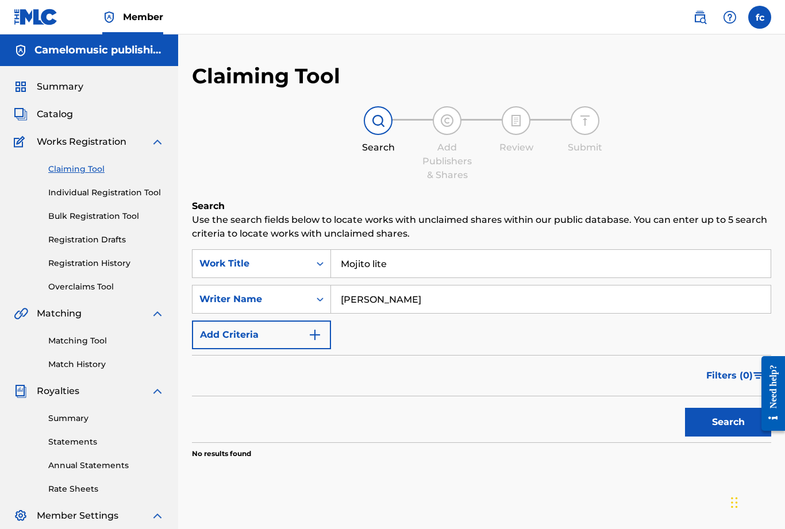
click at [760, 17] on label at bounding box center [759, 17] width 23 height 23
click at [760, 17] on input "fc fredy camelo fredycamelo@hotmail.com Notification Preferences Profile Log out" at bounding box center [760, 17] width 0 height 0
click at [649, 142] on link "Profile" at bounding box center [646, 143] width 23 height 10
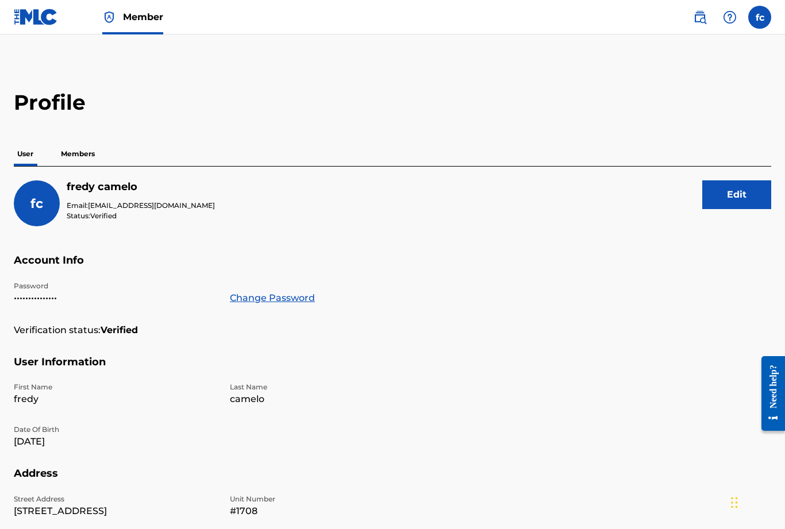
click at [83, 159] on p "Members" at bounding box center [77, 154] width 41 height 24
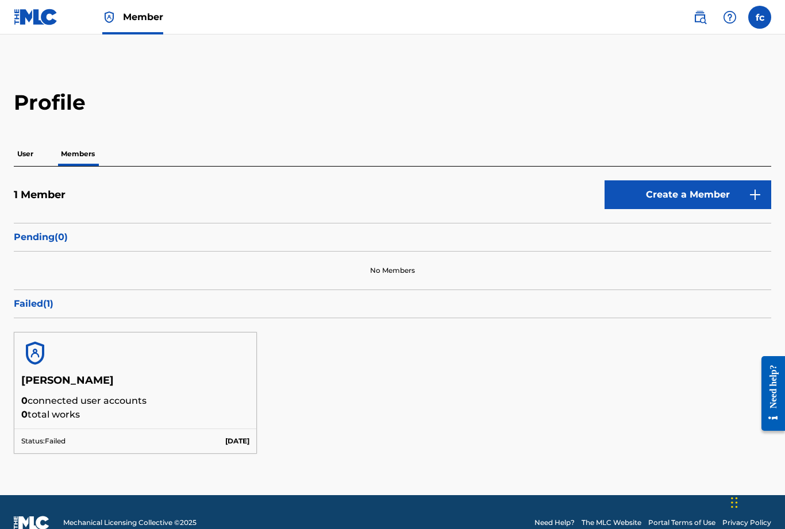
scroll to position [37, 0]
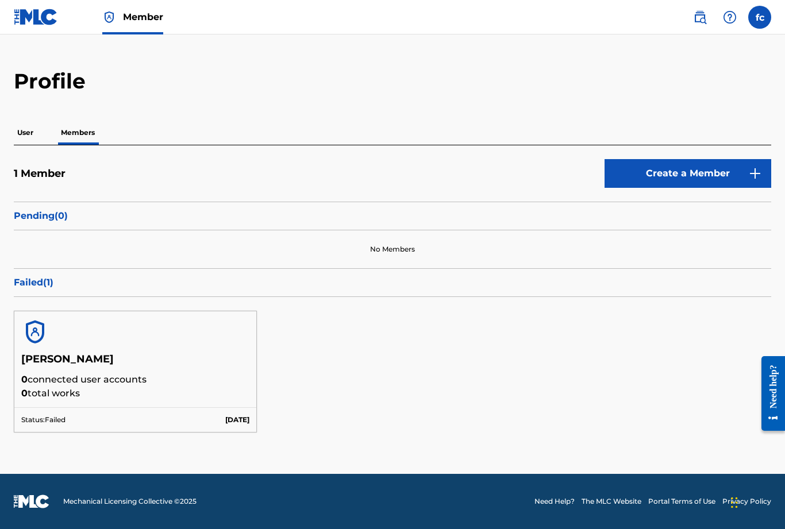
click at [59, 327] on div at bounding box center [135, 331] width 242 height 41
click at [32, 318] on img at bounding box center [35, 332] width 28 height 28
click at [29, 276] on p "Failed ( 1 )" at bounding box center [392, 283] width 757 height 14
click at [76, 353] on h5 "fredy camelo" at bounding box center [135, 363] width 228 height 20
click at [36, 318] on img at bounding box center [35, 332] width 28 height 28
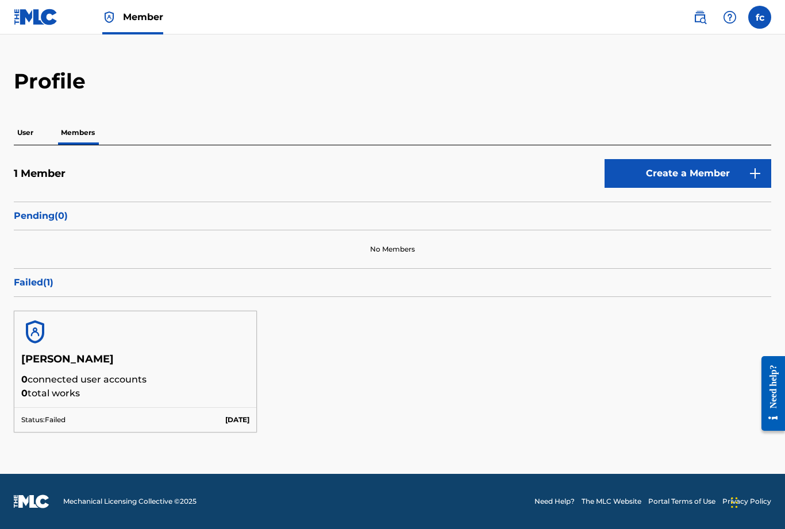
click at [25, 121] on p "User" at bounding box center [25, 133] width 23 height 24
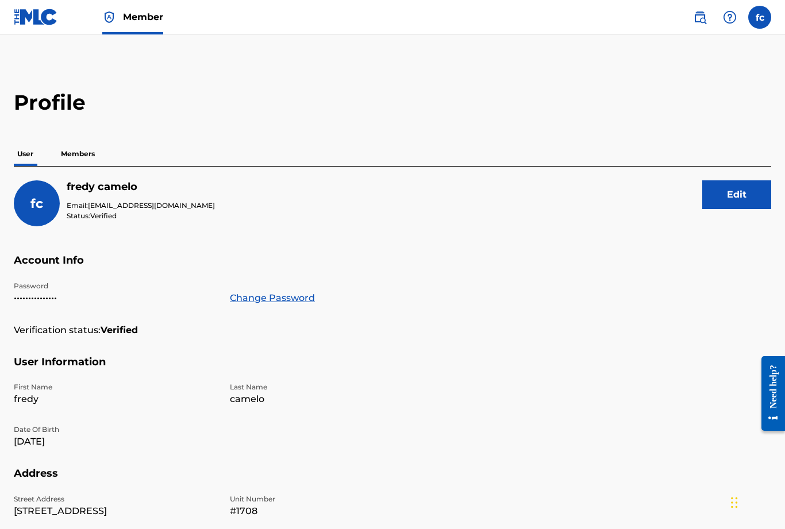
click at [700, 17] on img at bounding box center [700, 17] width 14 height 14
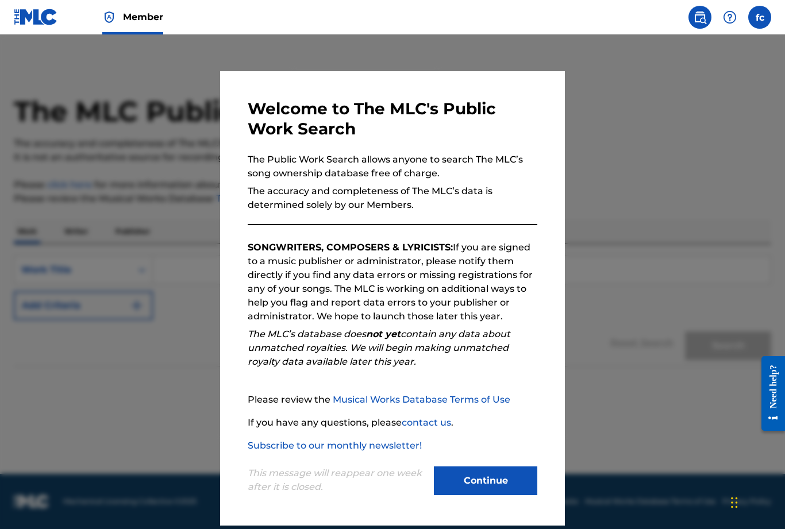
click at [475, 483] on button "Continue" at bounding box center [485, 481] width 103 height 29
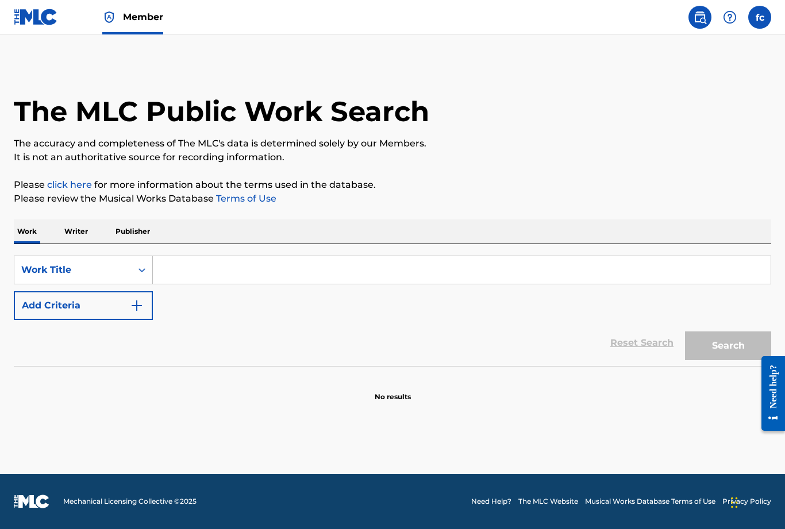
click at [74, 234] on p "Writer" at bounding box center [76, 231] width 30 height 24
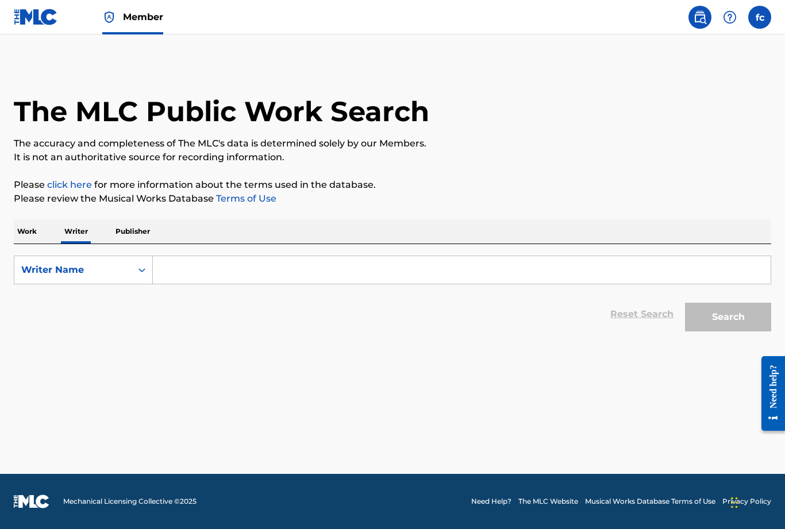
click at [183, 268] on input "Search Form" at bounding box center [462, 270] width 618 height 28
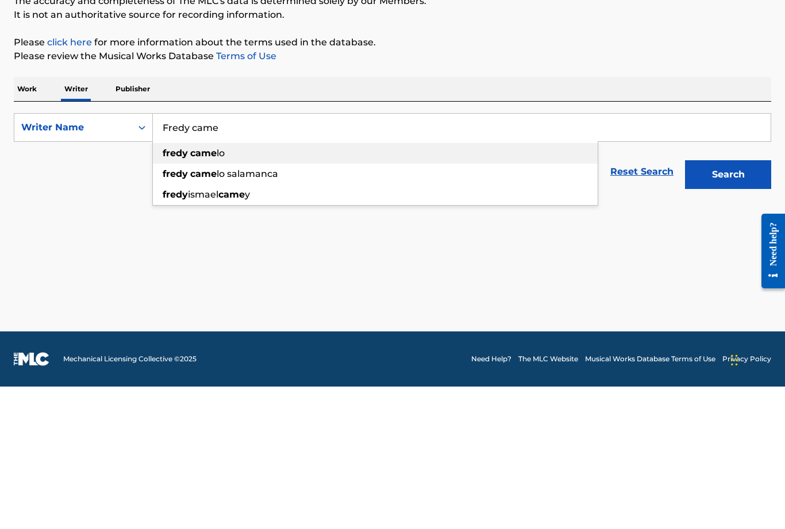
click at [213, 290] on strong "came" at bounding box center [203, 295] width 26 height 11
type input "fredy camelo"
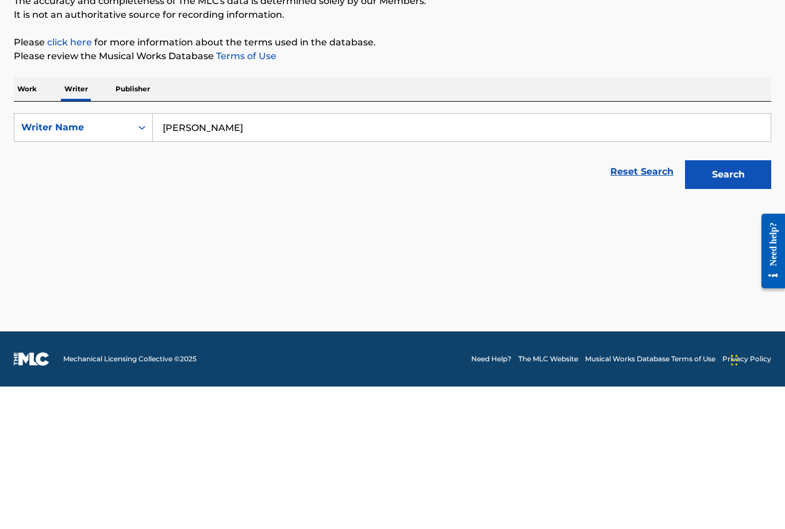
click at [731, 303] on button "Search" at bounding box center [728, 317] width 86 height 29
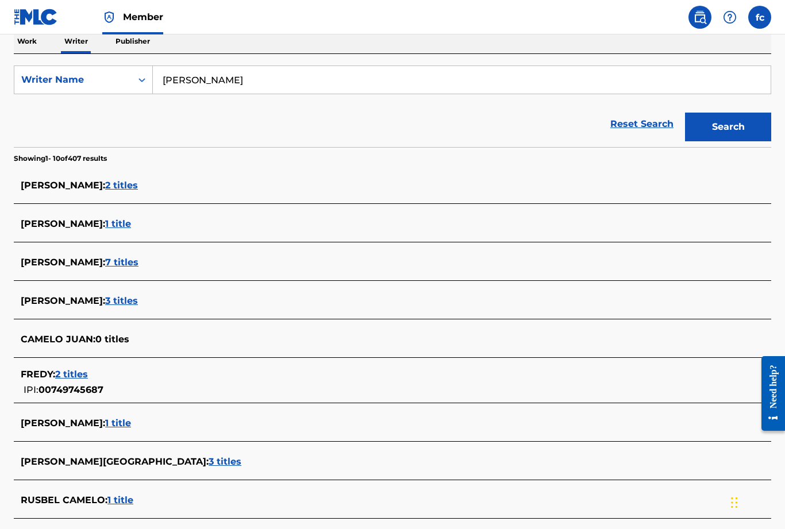
scroll to position [196, 0]
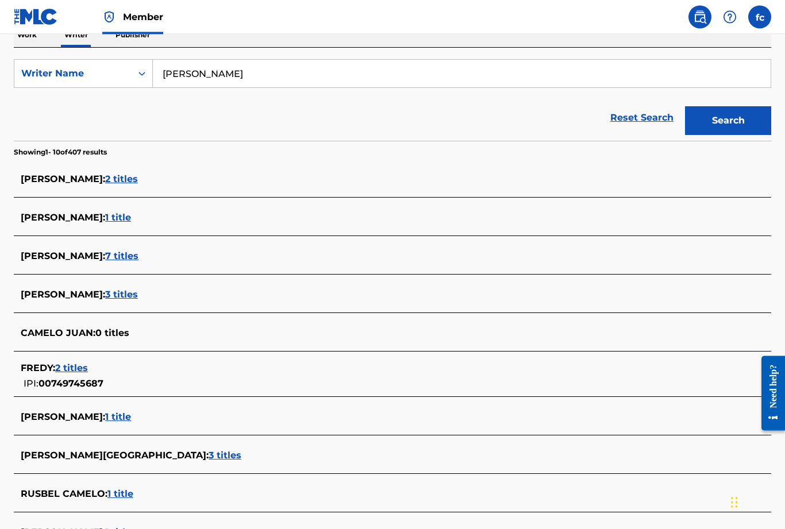
click at [77, 255] on span "FREDY CAMELO :" at bounding box center [63, 256] width 84 height 11
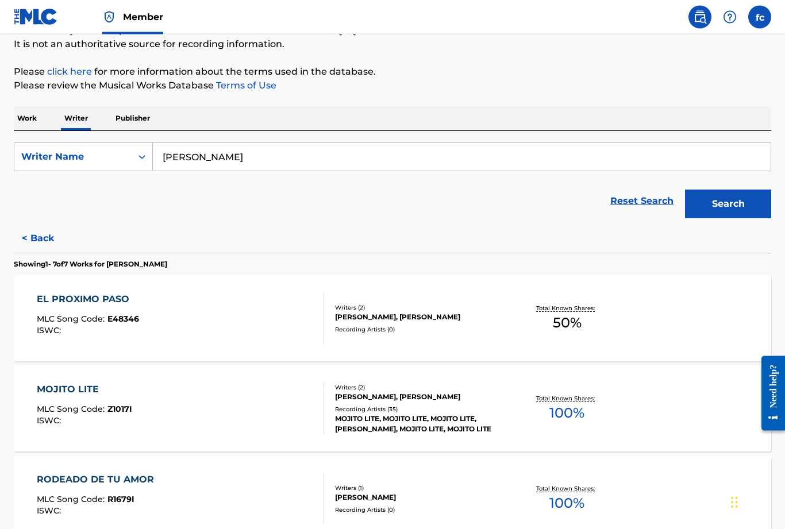
scroll to position [113, 0]
click at [125, 126] on p "Publisher" at bounding box center [132, 118] width 41 height 24
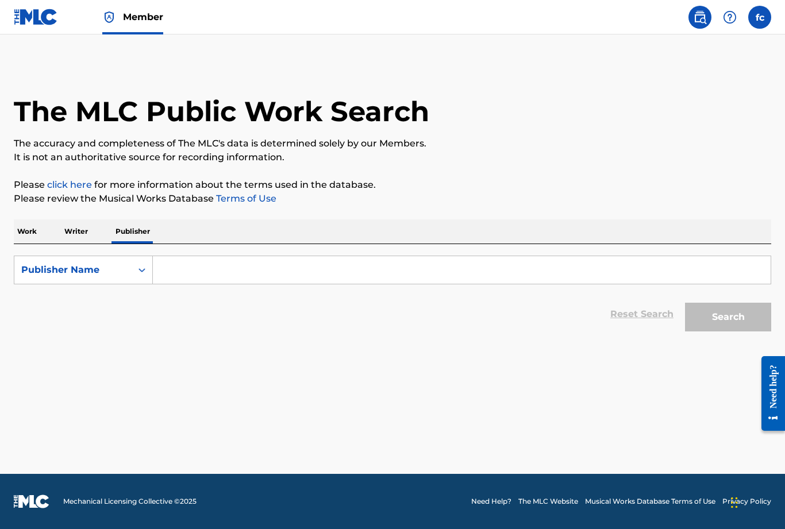
click at [77, 236] on p "Writer" at bounding box center [76, 231] width 30 height 24
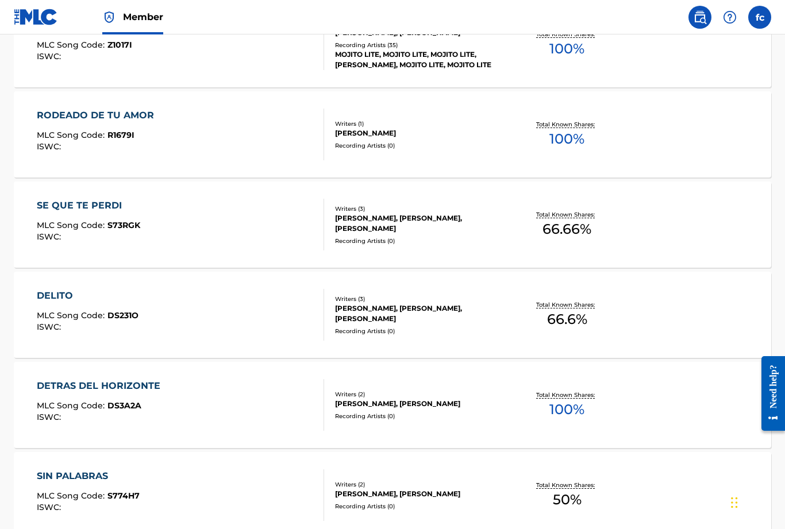
scroll to position [565, 0]
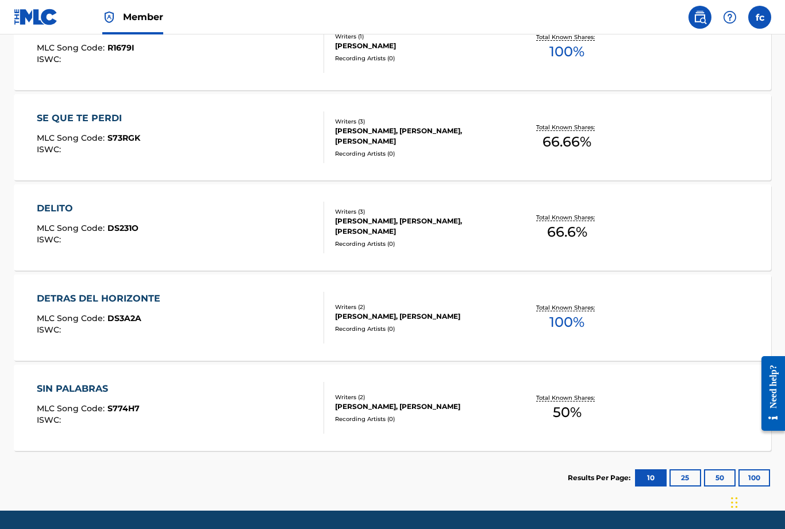
click at [484, 529] on link "Need Help?" at bounding box center [491, 538] width 40 height 10
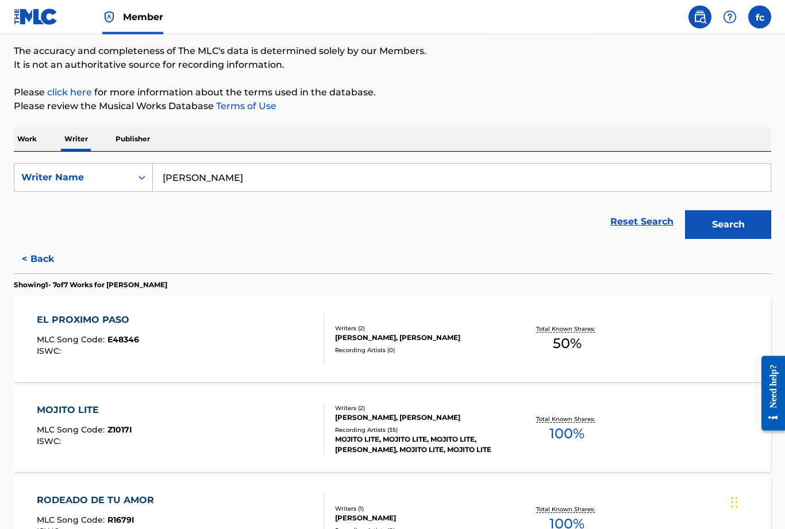
scroll to position [0, 0]
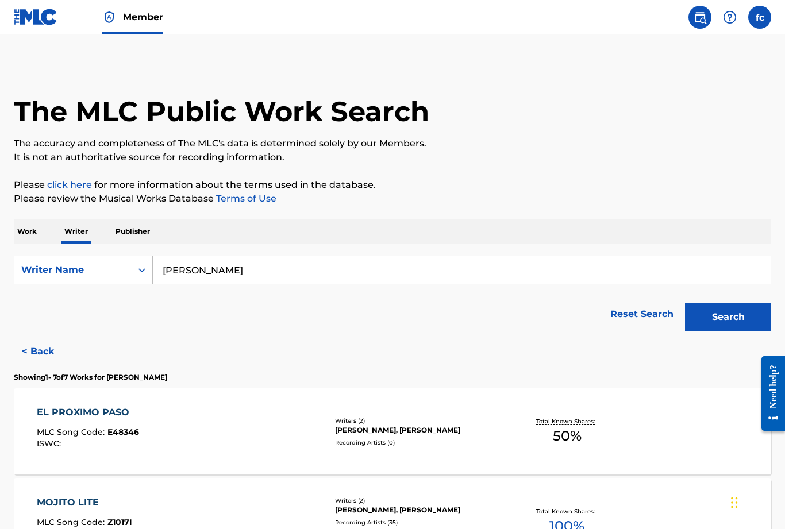
click at [27, 230] on p "Work" at bounding box center [27, 231] width 26 height 24
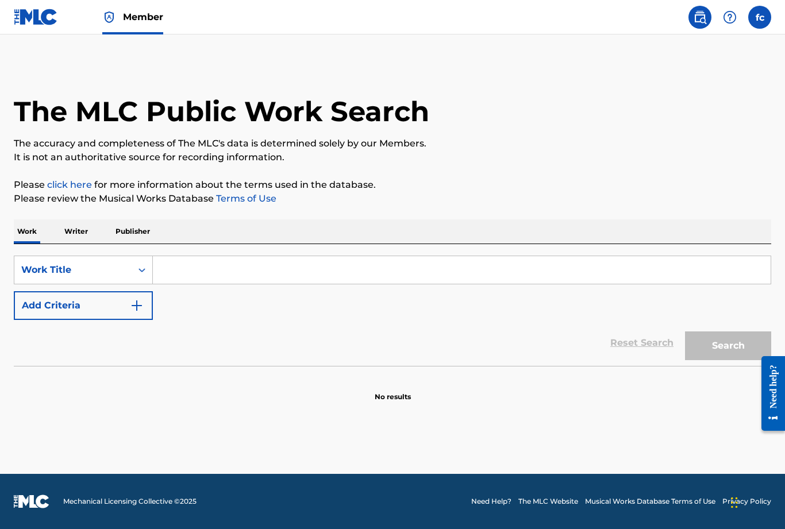
click at [83, 230] on p "Writer" at bounding box center [76, 231] width 30 height 24
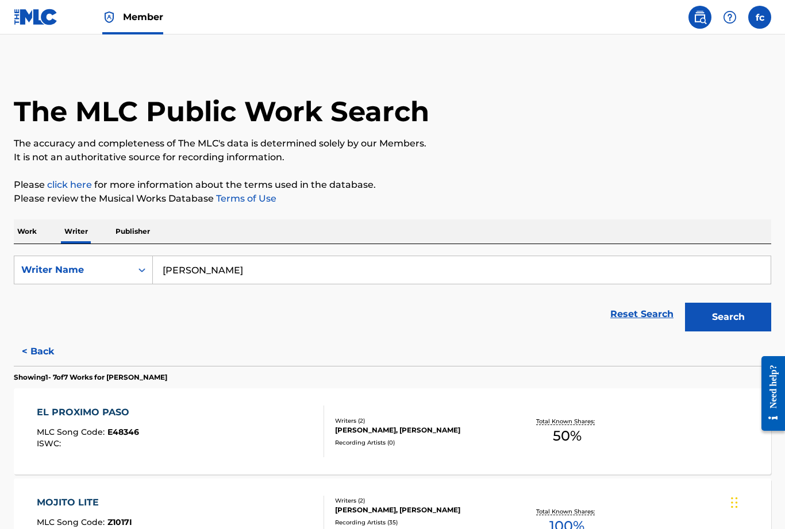
click at [27, 232] on p "Work" at bounding box center [27, 231] width 26 height 24
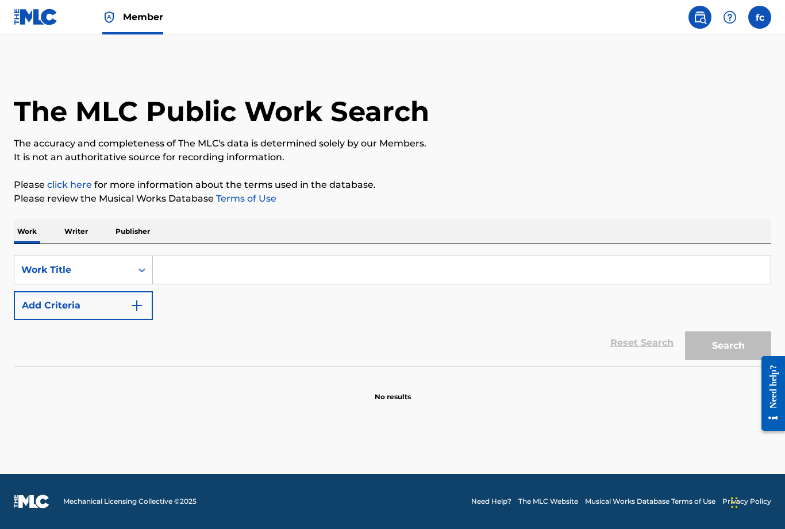
click at [244, 270] on input "Search Form" at bounding box center [462, 270] width 618 height 28
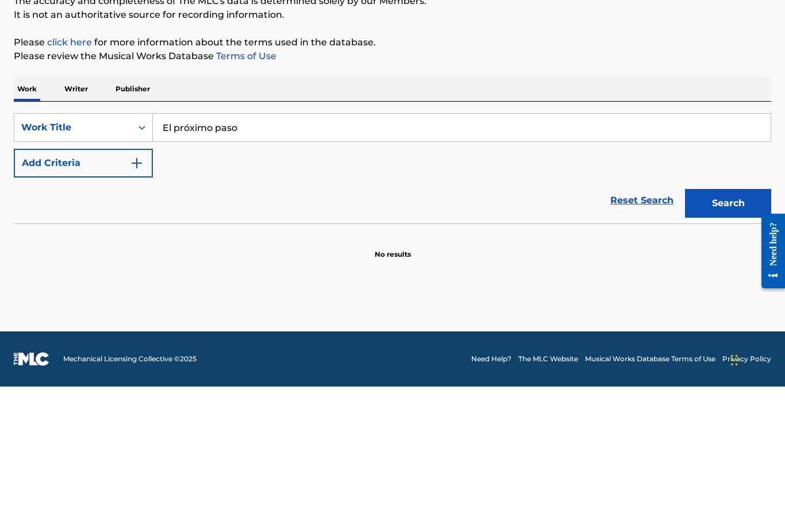
type input "El próximo paso"
click at [717, 332] on button "Search" at bounding box center [728, 346] width 86 height 29
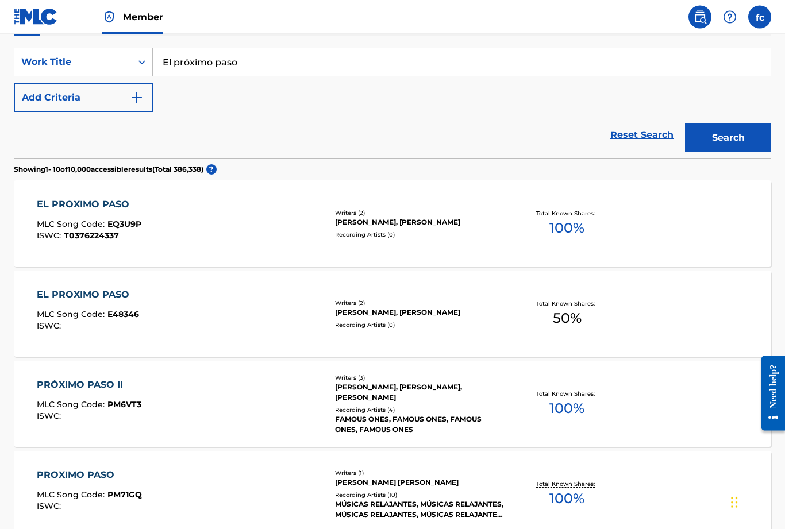
scroll to position [218, 0]
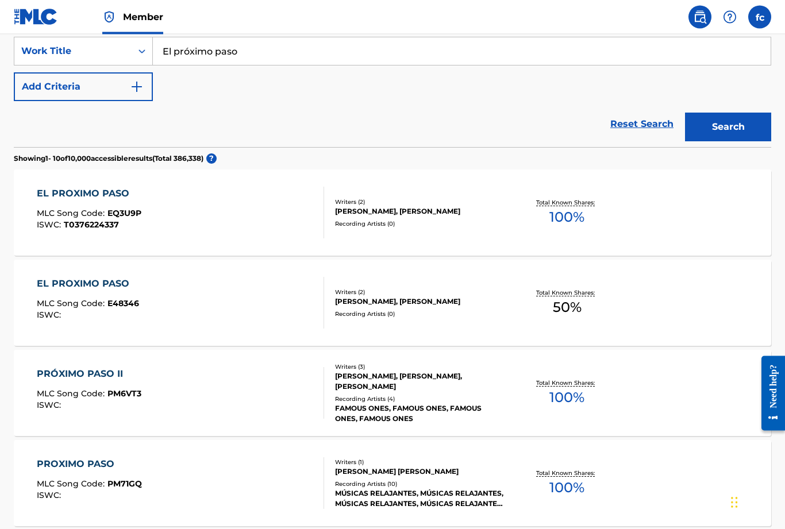
click at [158, 303] on div "EL PROXIMO PASO MLC Song Code : E48346 ISWC :" at bounding box center [181, 304] width 288 height 52
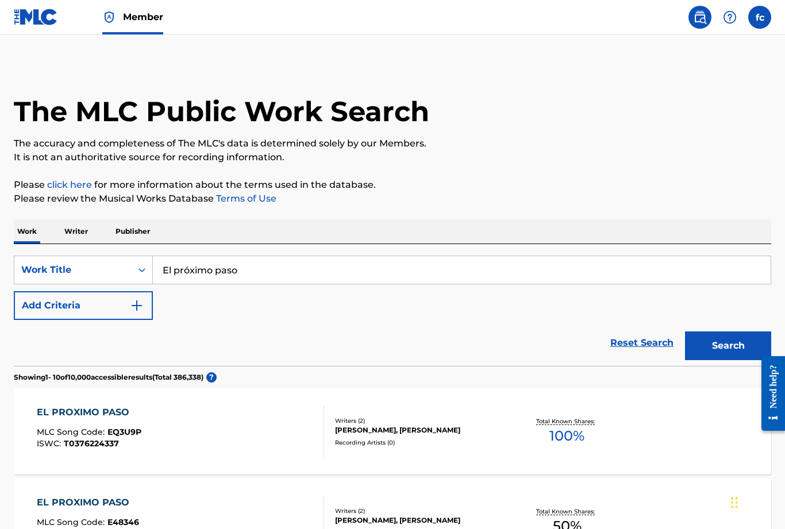
click at [764, 19] on label at bounding box center [759, 17] width 23 height 23
click at [760, 17] on input "fc fredy camelo fredycamelo@hotmail.com Notification Preferences Profile Log out" at bounding box center [760, 17] width 0 height 0
click at [762, 21] on div "fc fc fredy camelo fredycamelo@hotmail.com Notification Preferences Profile Log…" at bounding box center [759, 17] width 23 height 23
click at [35, 16] on img at bounding box center [36, 17] width 44 height 17
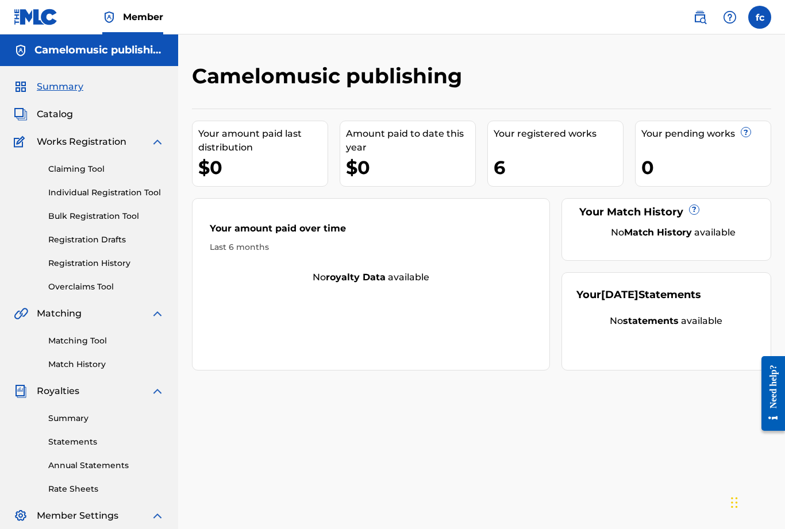
click at [53, 113] on span "Catalog" at bounding box center [55, 114] width 36 height 14
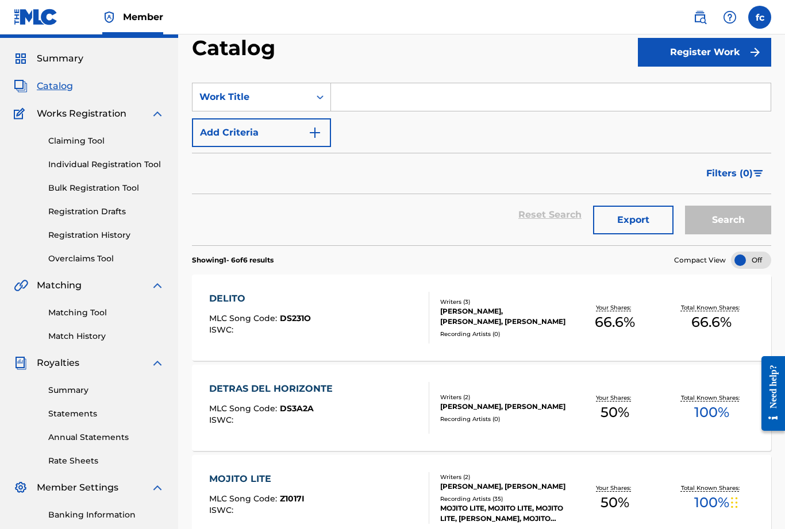
scroll to position [28, 0]
click at [377, 320] on div "DELITO MLC Song Code : DS231O ISWC :" at bounding box center [319, 318] width 220 height 52
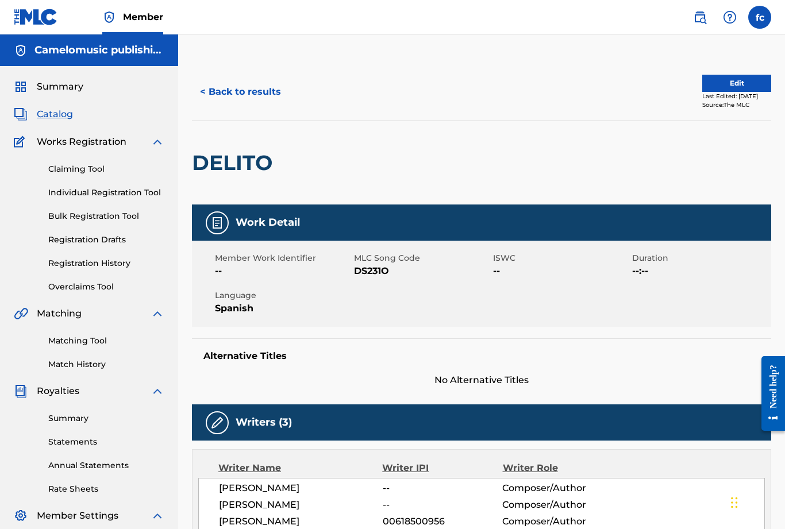
click at [735, 86] on button "Edit" at bounding box center [736, 83] width 69 height 17
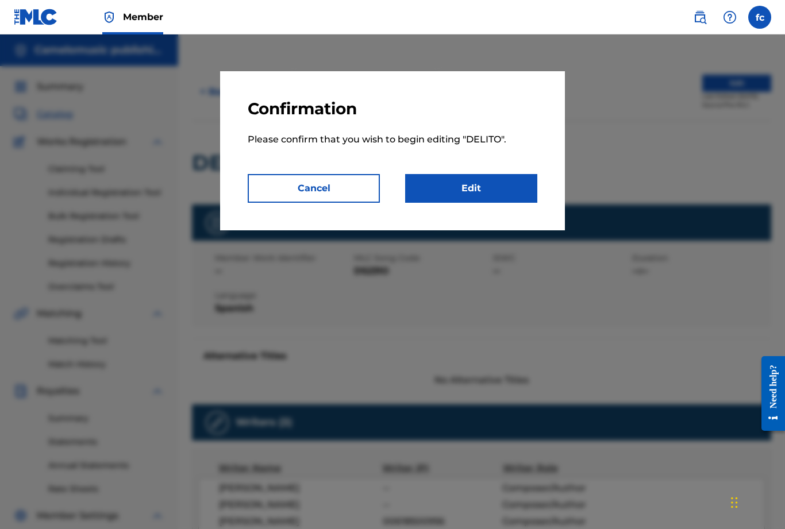
click at [477, 199] on link "Edit" at bounding box center [471, 188] width 132 height 29
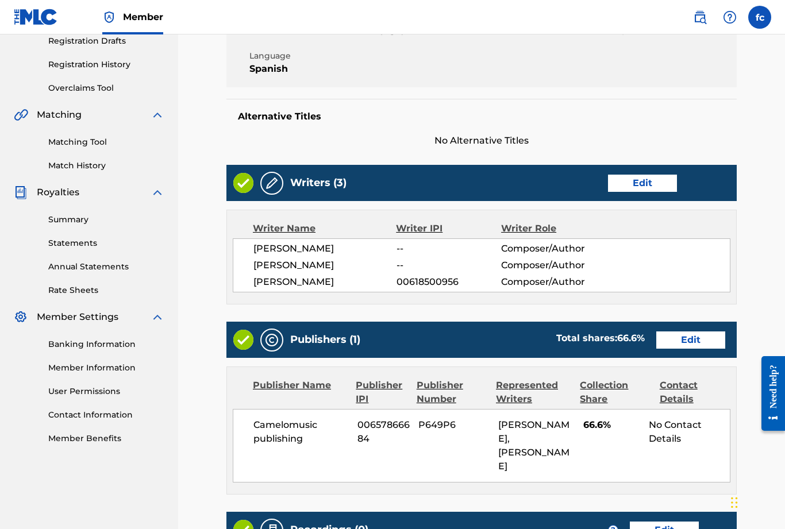
scroll to position [198, 0]
click at [649, 188] on link "Edit" at bounding box center [642, 183] width 69 height 17
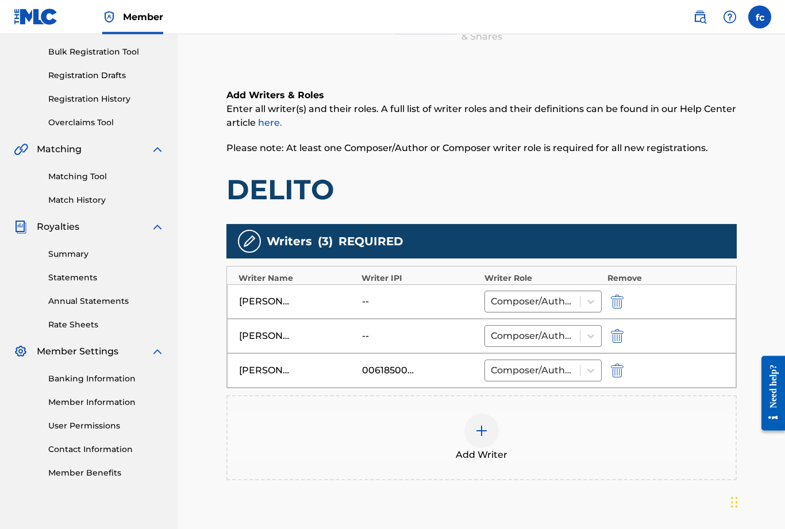
scroll to position [166, 0]
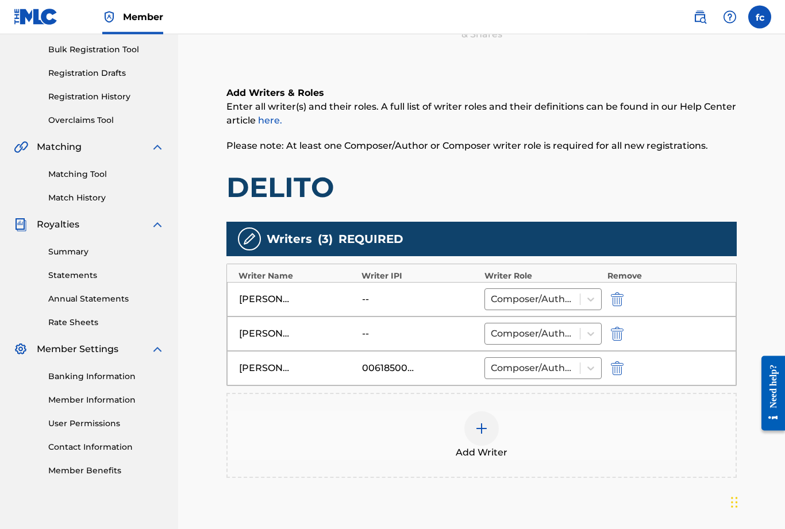
click at [263, 334] on div "FREDY CAMELO" at bounding box center [265, 334] width 52 height 14
click at [320, 332] on div "FREDY CAMELO" at bounding box center [297, 334] width 117 height 14
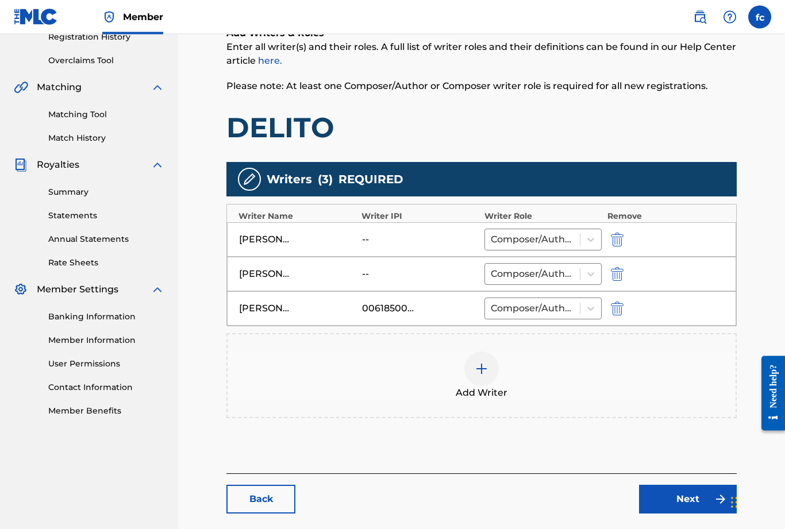
scroll to position [246, 0]
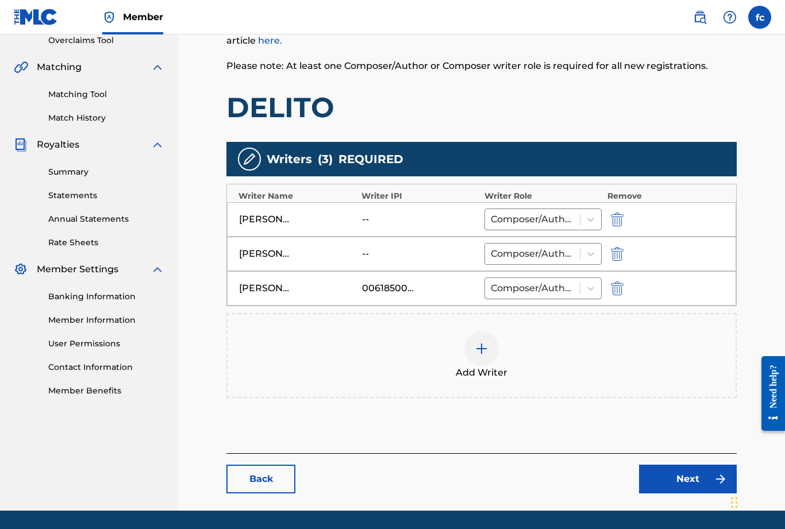
click at [769, 392] on div "Need help?" at bounding box center [773, 386] width 16 height 44
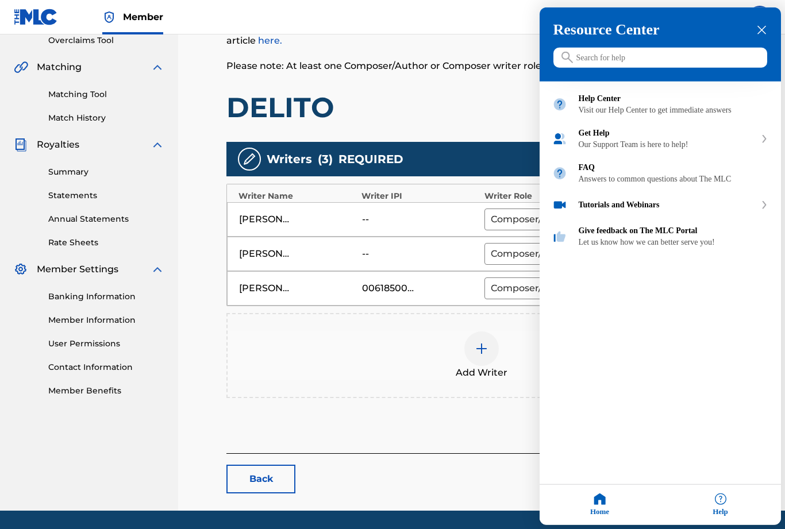
click at [633, 65] on input "Search for help" at bounding box center [660, 58] width 214 height 20
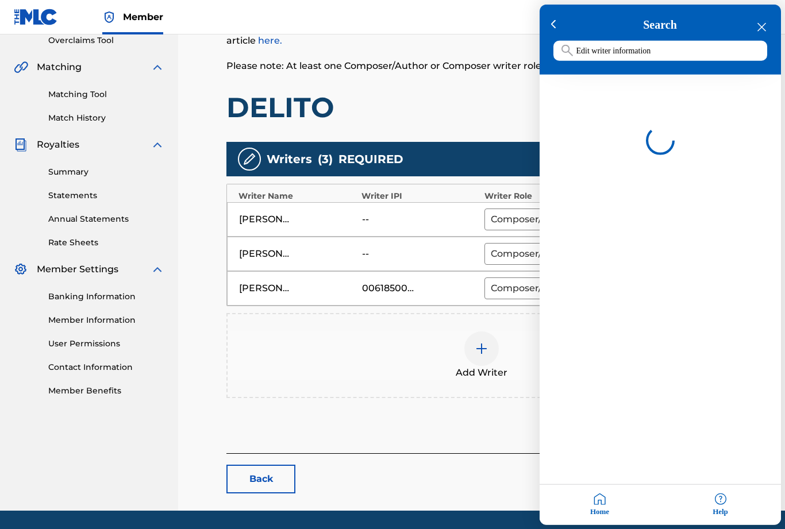
type input "Edit writer information"
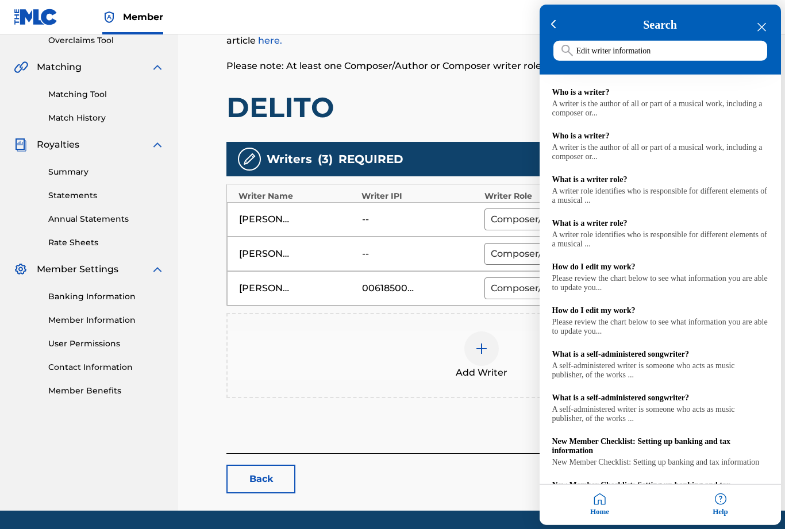
click at [762, 32] on div "close resource center" at bounding box center [761, 27] width 11 height 11
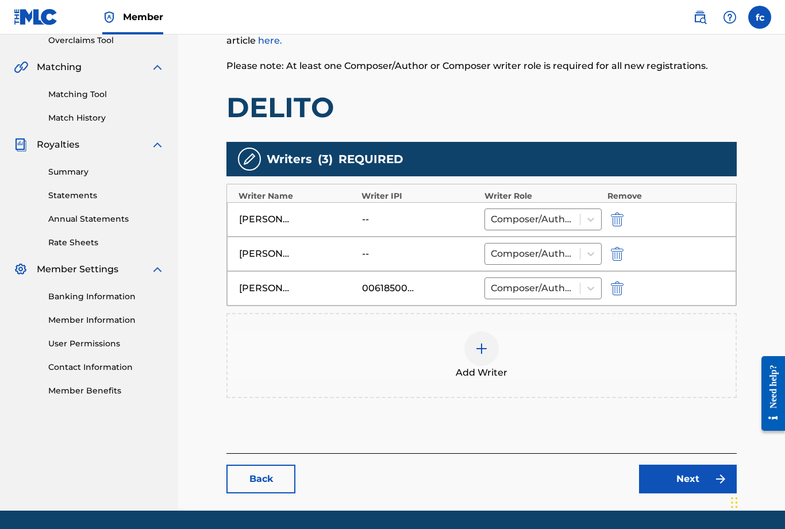
click at [256, 482] on link "Back" at bounding box center [260, 479] width 69 height 29
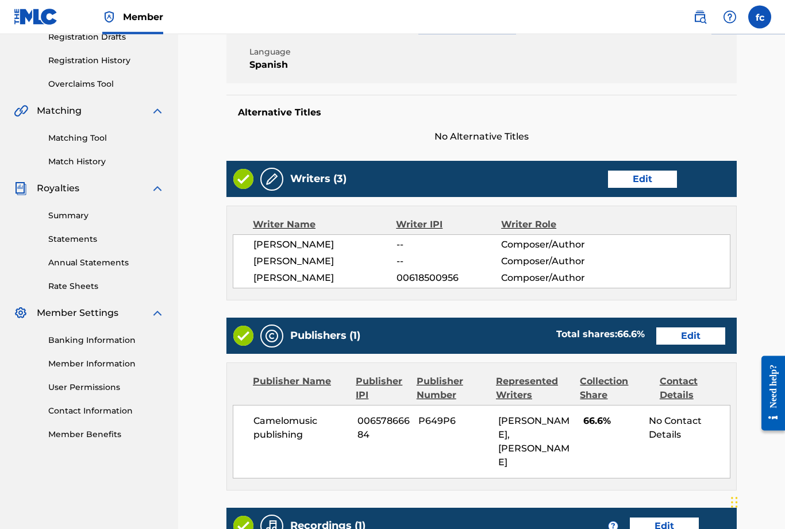
scroll to position [203, 0]
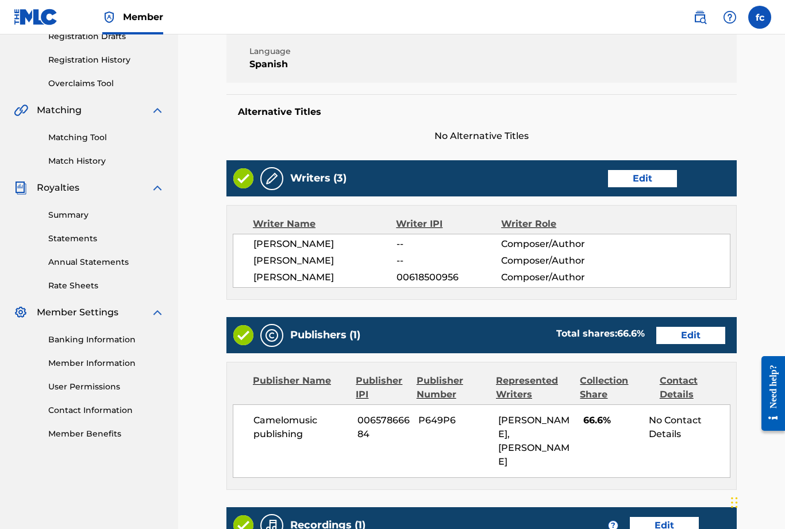
click at [78, 368] on link "Member Information" at bounding box center [106, 363] width 116 height 12
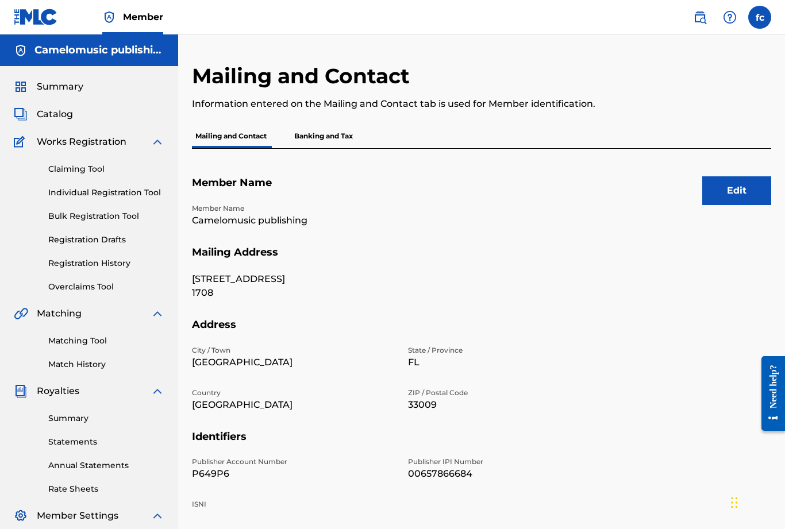
click at [730, 22] on img at bounding box center [730, 17] width 14 height 14
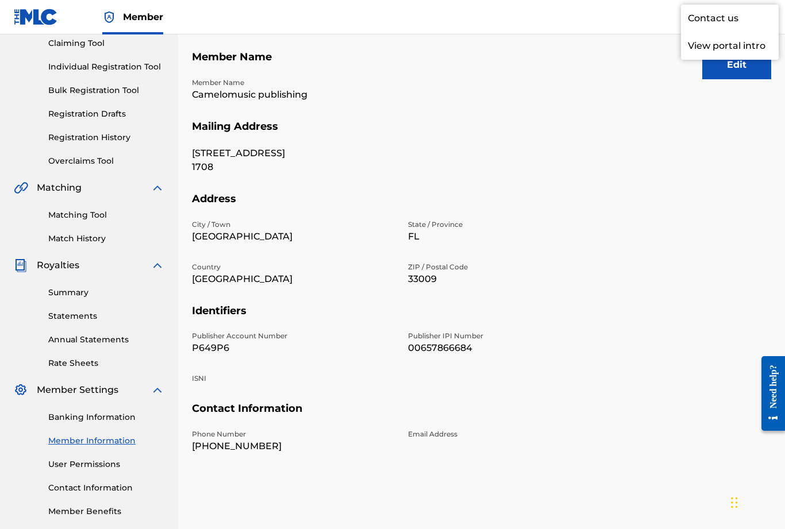
scroll to position [147, 0]
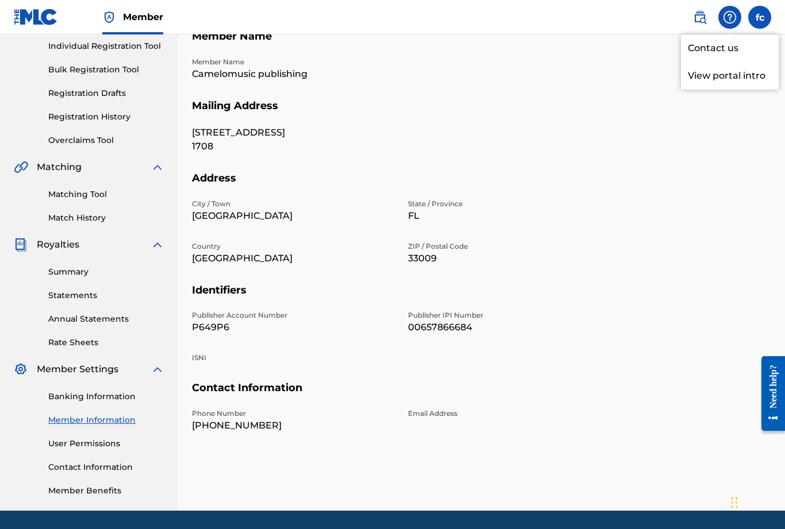
click at [76, 449] on link "User Permissions" at bounding box center [106, 444] width 116 height 12
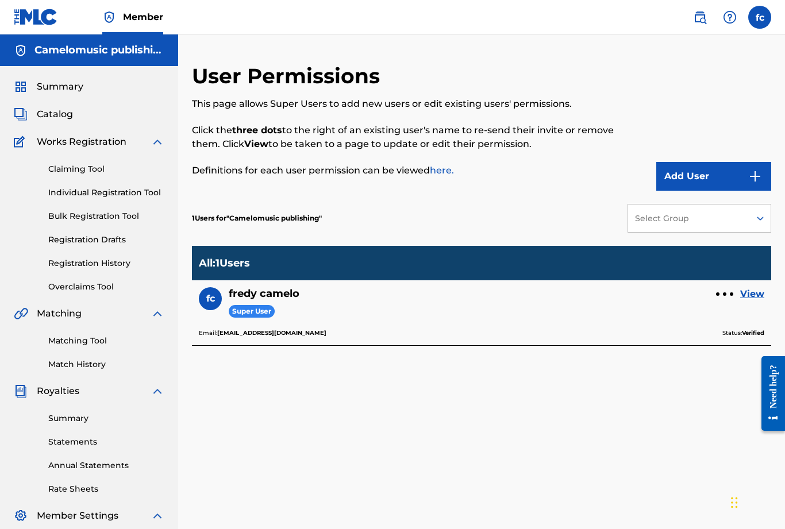
click at [752, 298] on link "View" at bounding box center [752, 294] width 24 height 14
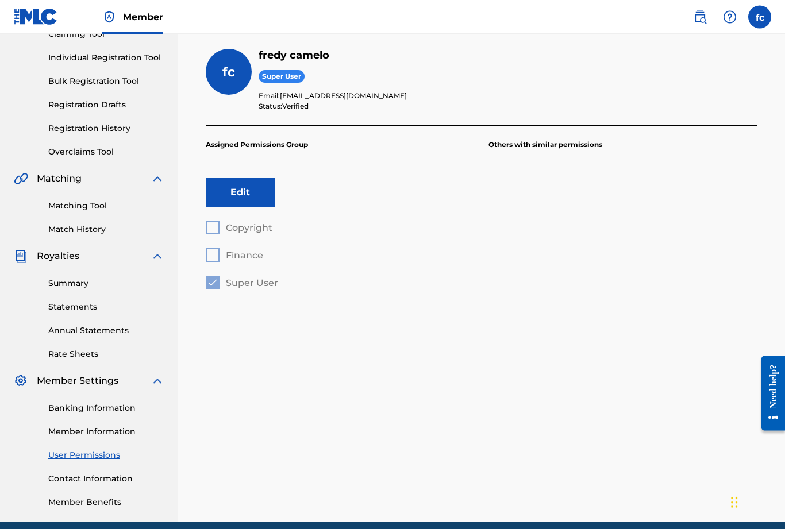
scroll to position [147, 0]
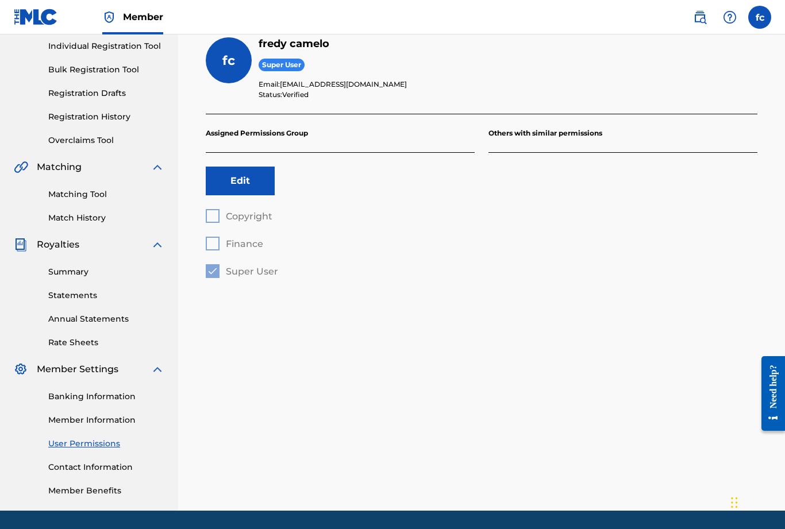
click at [83, 425] on link "Member Information" at bounding box center [106, 420] width 116 height 12
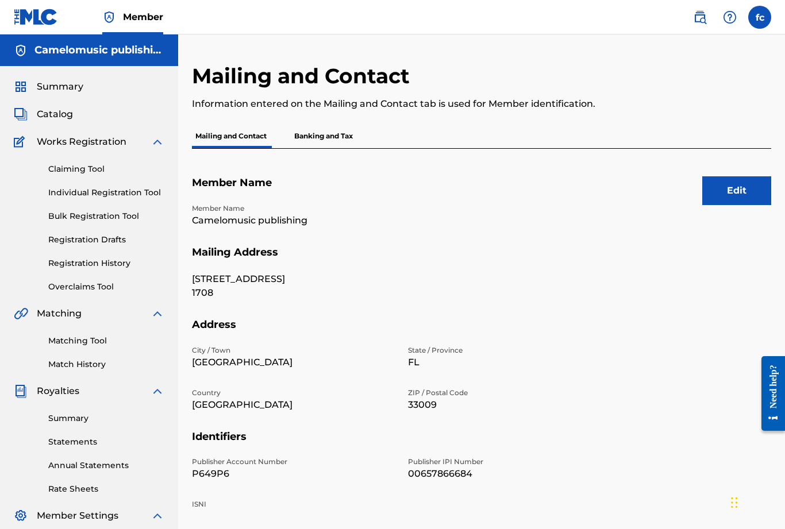
click at [60, 92] on span "Summary" at bounding box center [60, 87] width 47 height 14
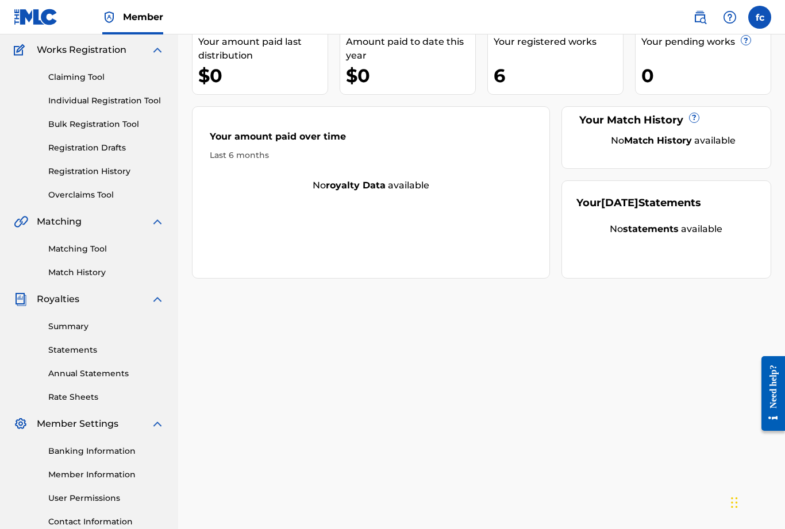
scroll to position [147, 0]
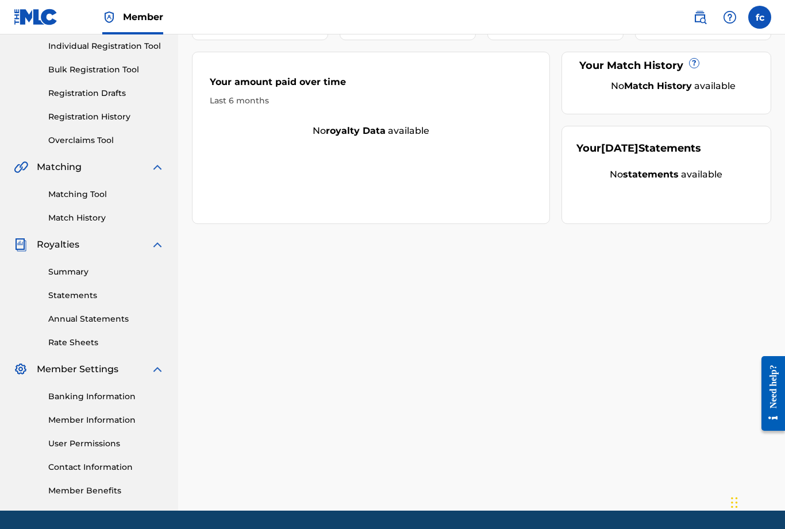
click at [554, 529] on link "Need Help?" at bounding box center [554, 538] width 40 height 10
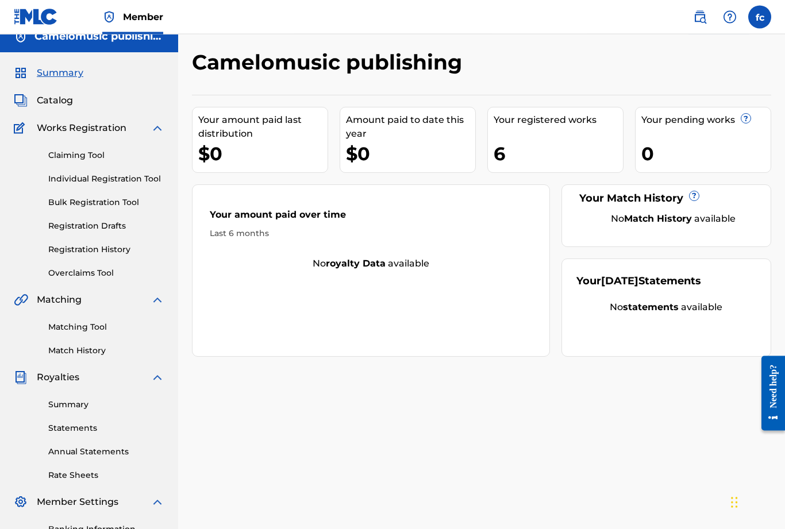
scroll to position [0, 0]
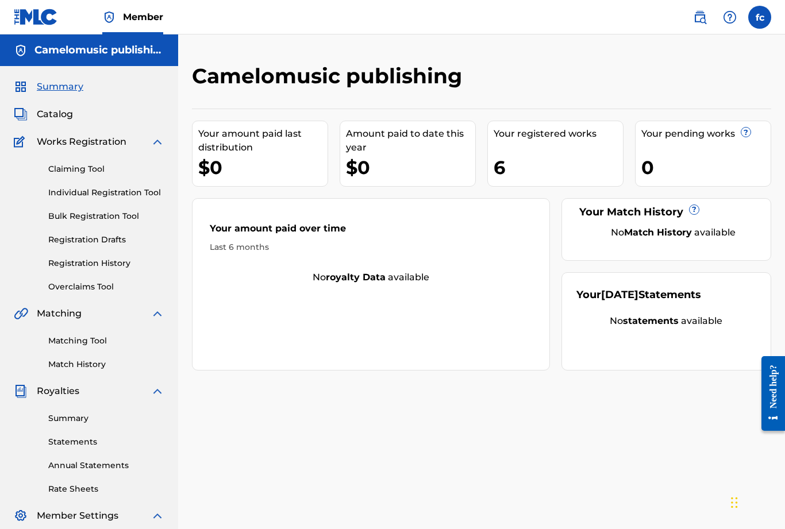
click at [538, 153] on div "Your registered works 6" at bounding box center [555, 154] width 136 height 66
click at [60, 120] on span "Catalog" at bounding box center [55, 114] width 36 height 14
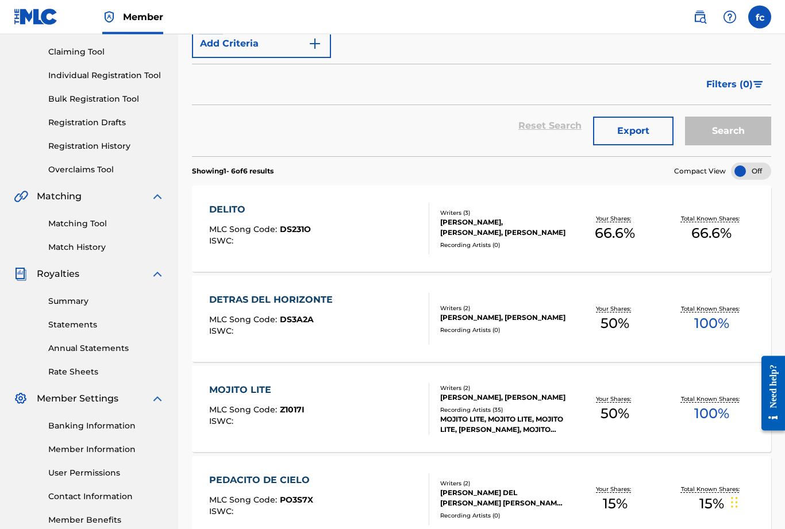
scroll to position [117, 0]
click at [558, 247] on div "Recording Artists ( 0 )" at bounding box center [503, 245] width 126 height 9
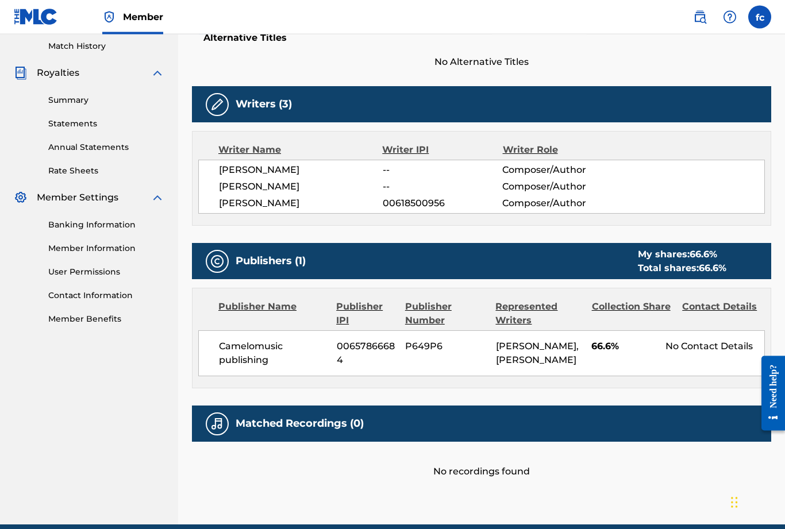
scroll to position [331, 0]
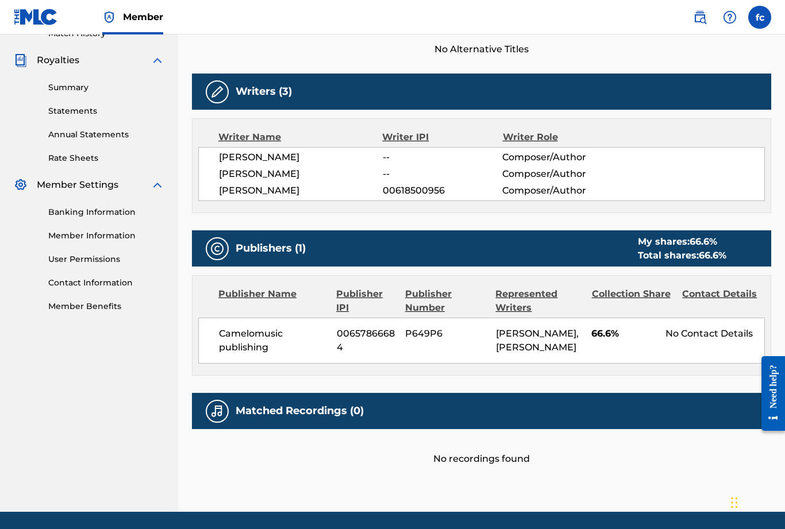
click at [83, 308] on link "Member Benefits" at bounding box center [106, 306] width 116 height 12
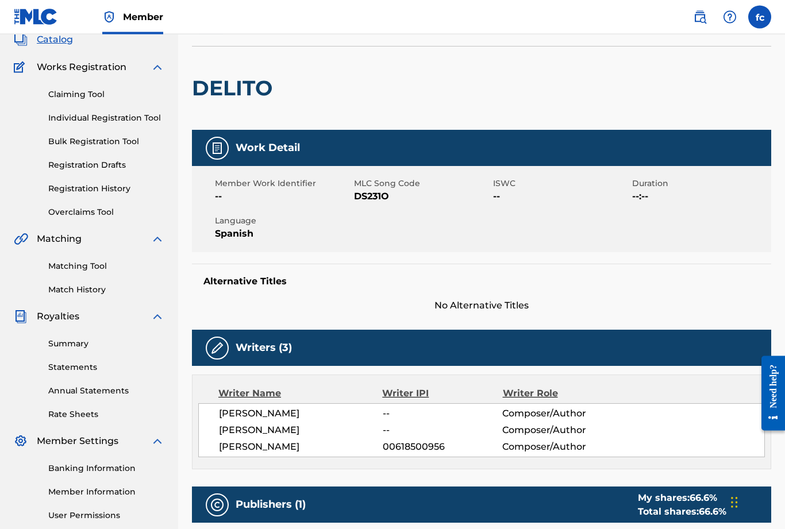
scroll to position [0, 0]
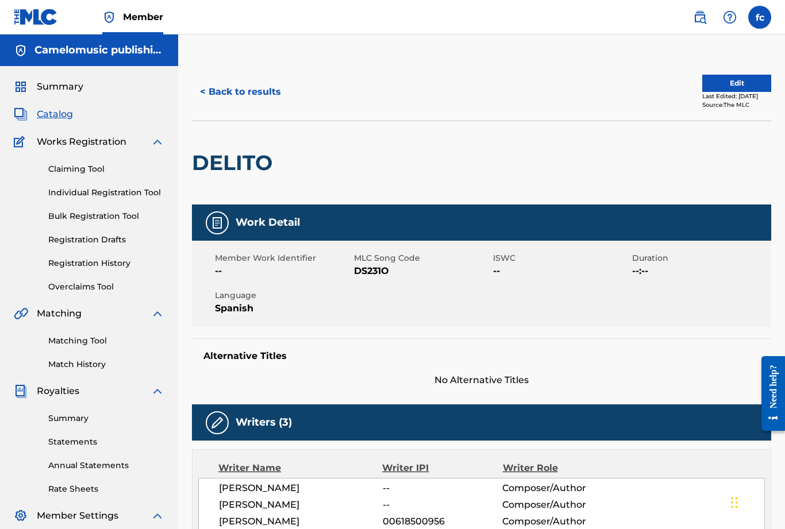
click at [729, 86] on button "Edit" at bounding box center [736, 83] width 69 height 17
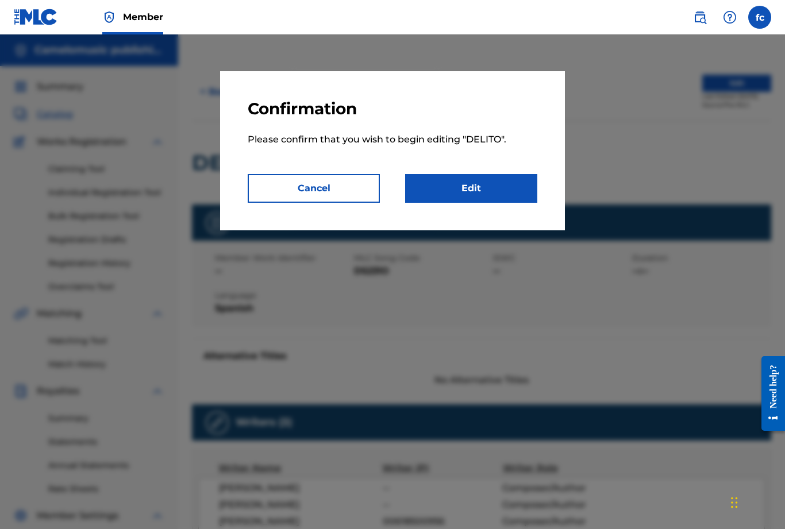
click at [490, 184] on link "Edit" at bounding box center [471, 188] width 132 height 29
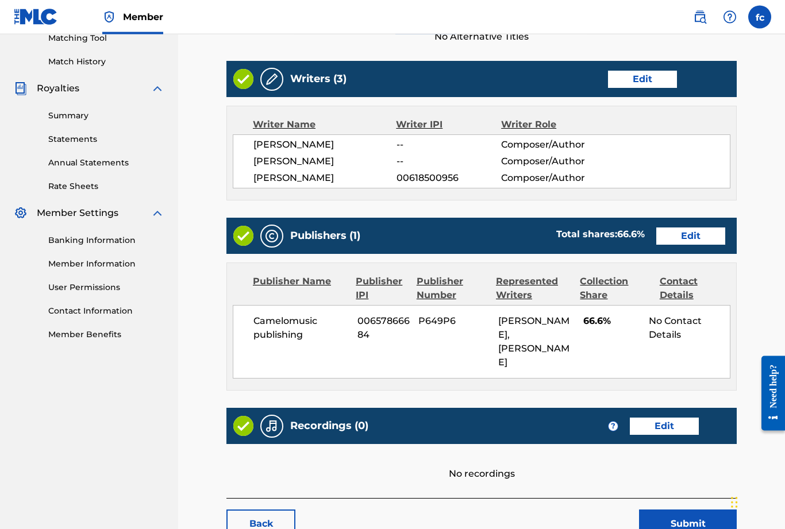
scroll to position [319, 0]
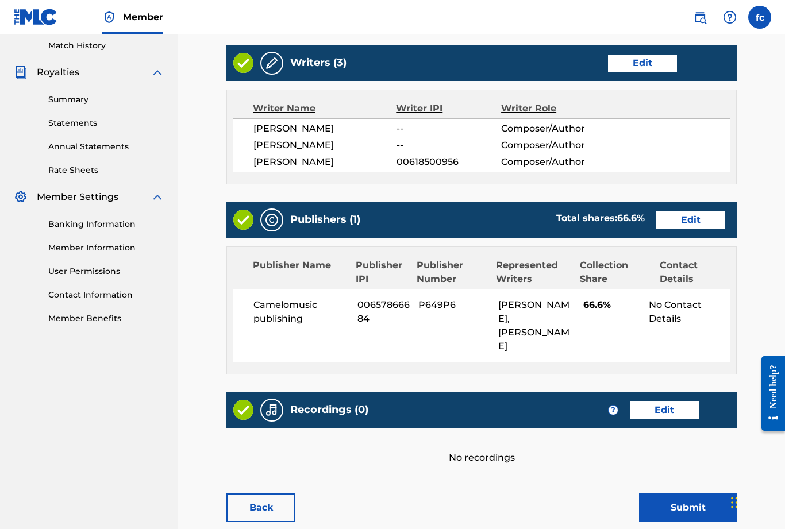
click at [695, 224] on link "Edit" at bounding box center [690, 219] width 69 height 17
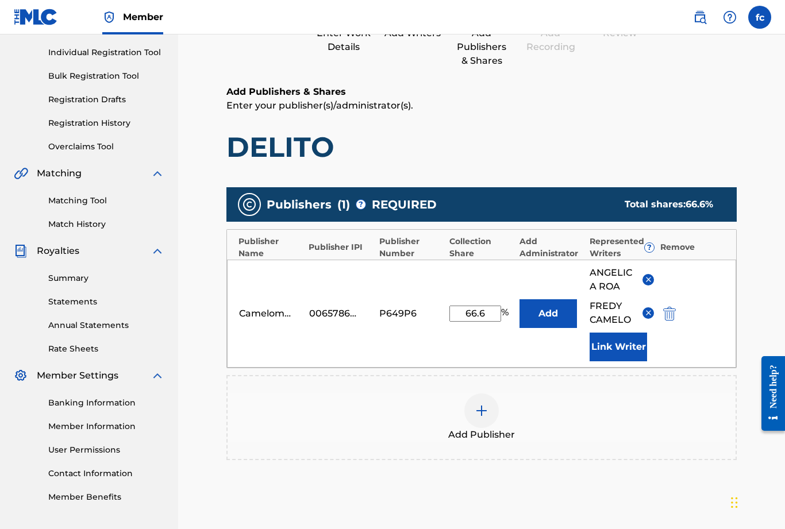
scroll to position [142, 0]
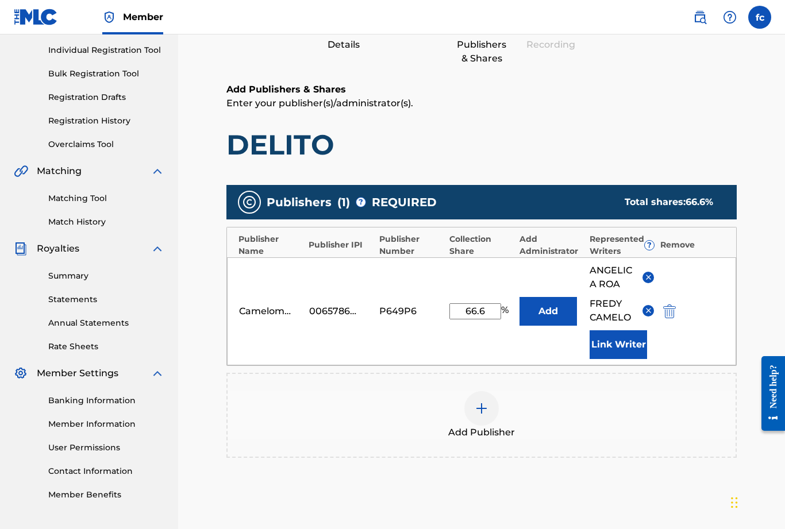
click at [624, 346] on button "Link Writer" at bounding box center [617, 344] width 57 height 29
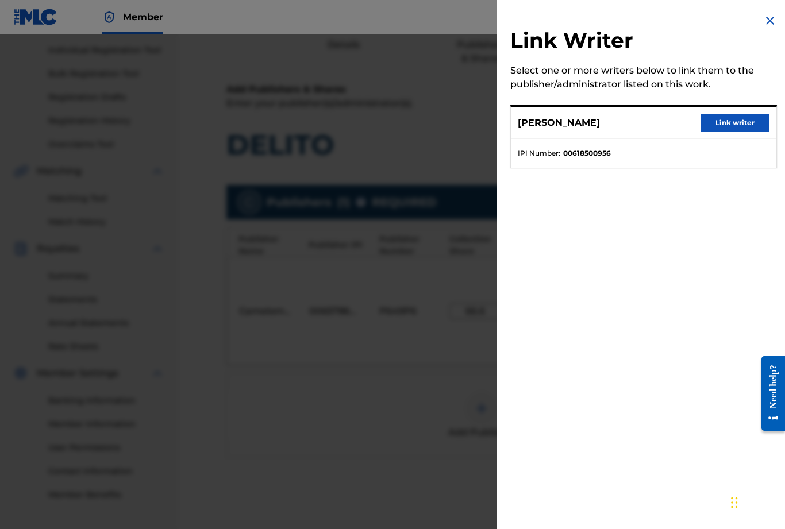
click at [770, 18] on img at bounding box center [770, 21] width 14 height 14
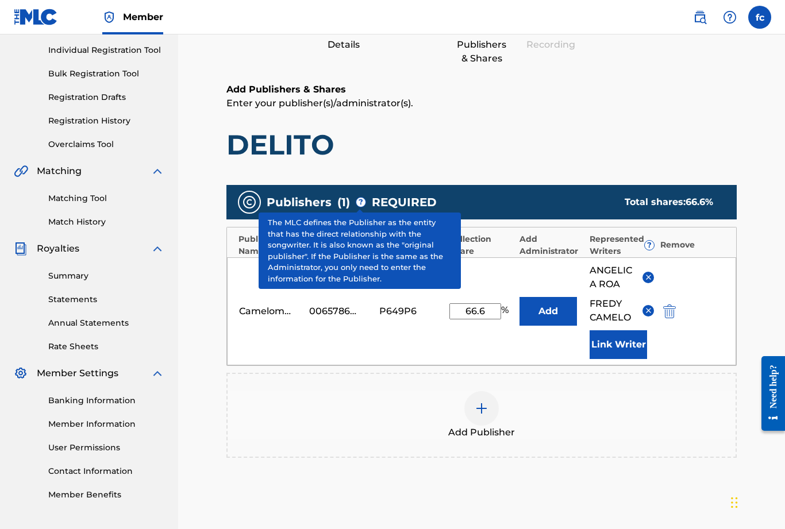
click at [363, 201] on span "?" at bounding box center [360, 202] width 9 height 9
click at [741, 148] on main "Catalog Enter Work Details Add Writers Add Publishers & Shares Add Recording Re…" at bounding box center [481, 263] width 579 height 684
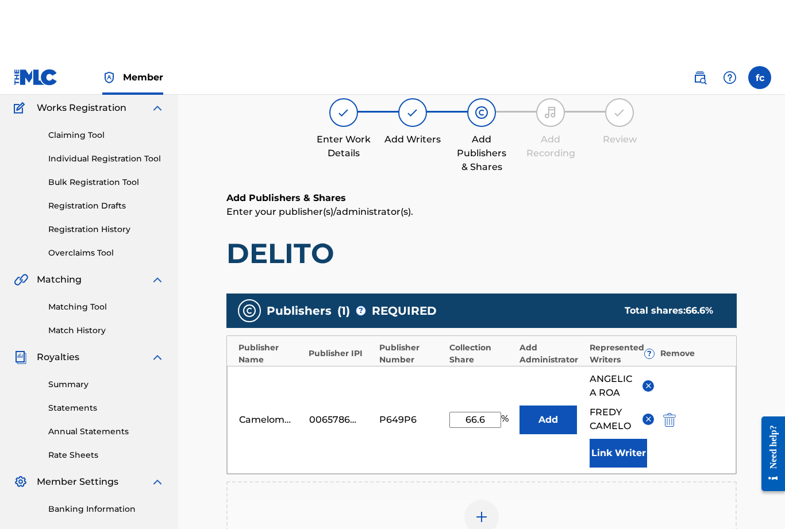
scroll to position [0, 0]
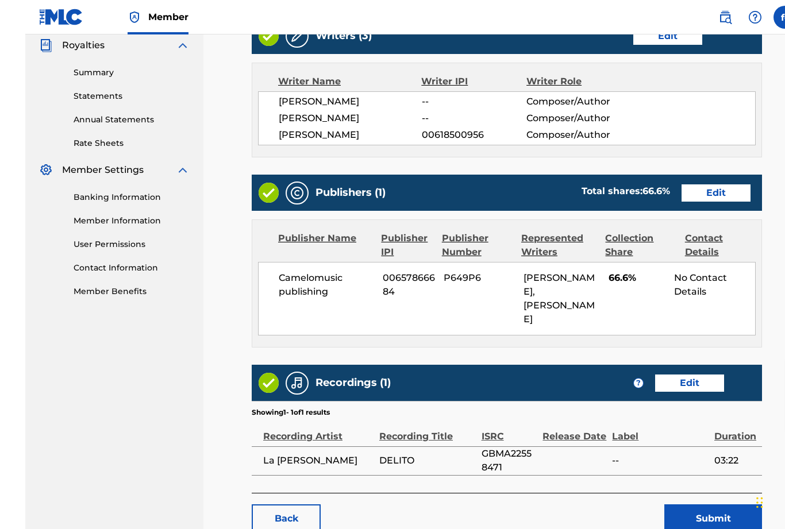
scroll to position [357, 0]
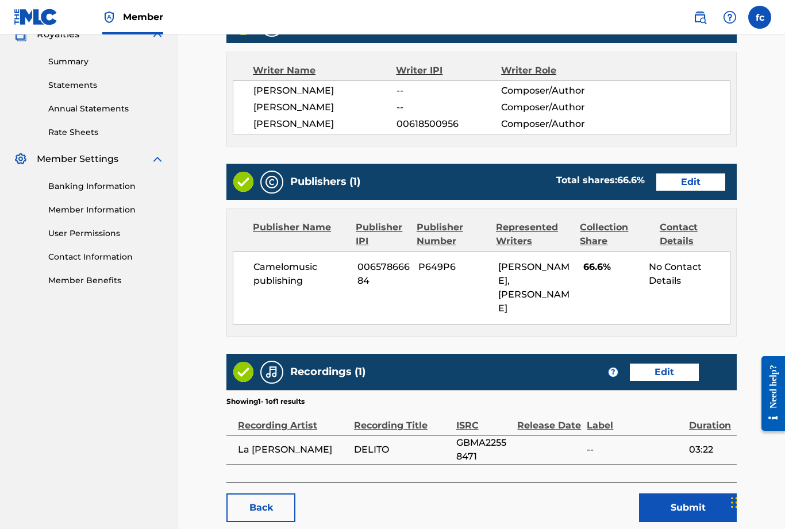
click at [267, 494] on link "Back" at bounding box center [260, 508] width 69 height 29
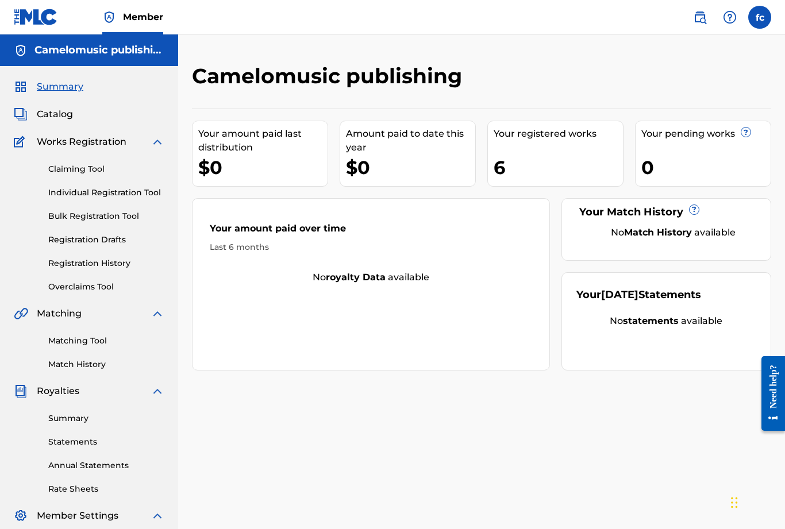
click at [102, 191] on link "Individual Registration Tool" at bounding box center [106, 193] width 116 height 12
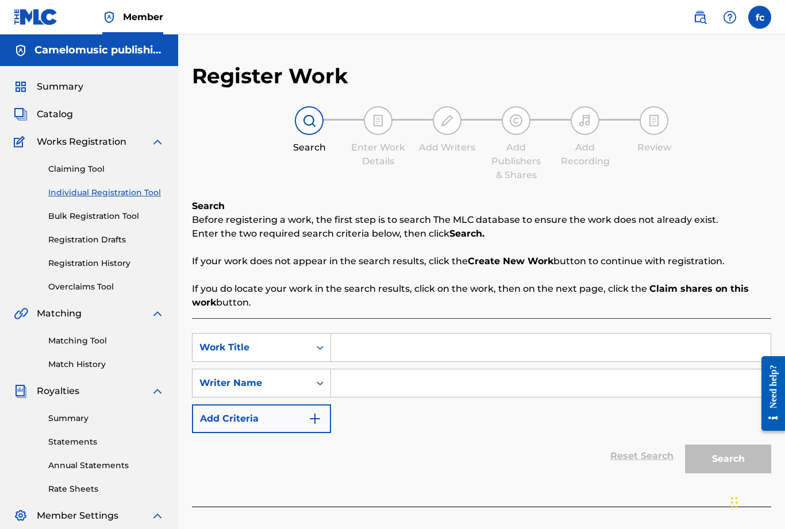
click at [83, 174] on link "Claiming Tool" at bounding box center [106, 169] width 116 height 12
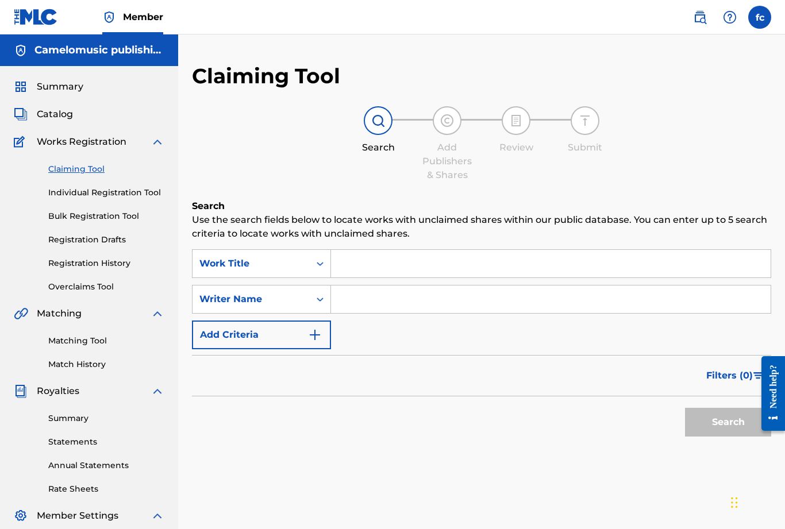
click at [61, 111] on span "Catalog" at bounding box center [55, 114] width 36 height 14
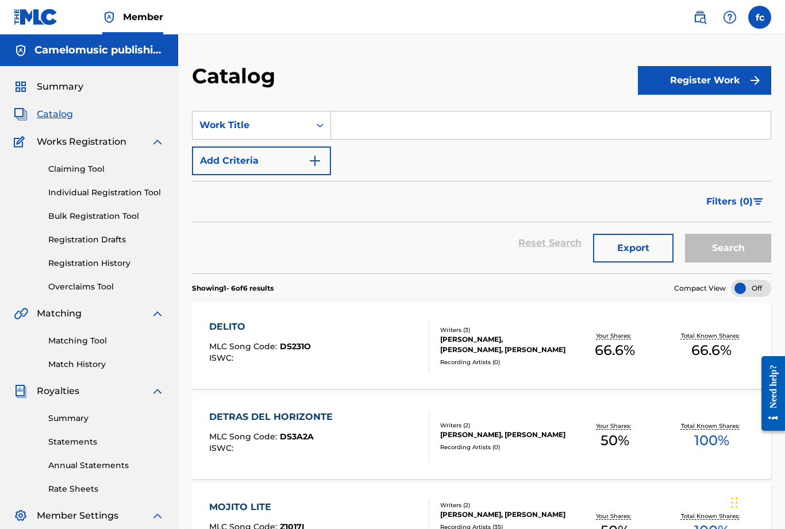
click at [384, 423] on div "DETRAS DEL HORIZONTE MLC Song Code : DS3A2A ISWC :" at bounding box center [319, 436] width 220 height 52
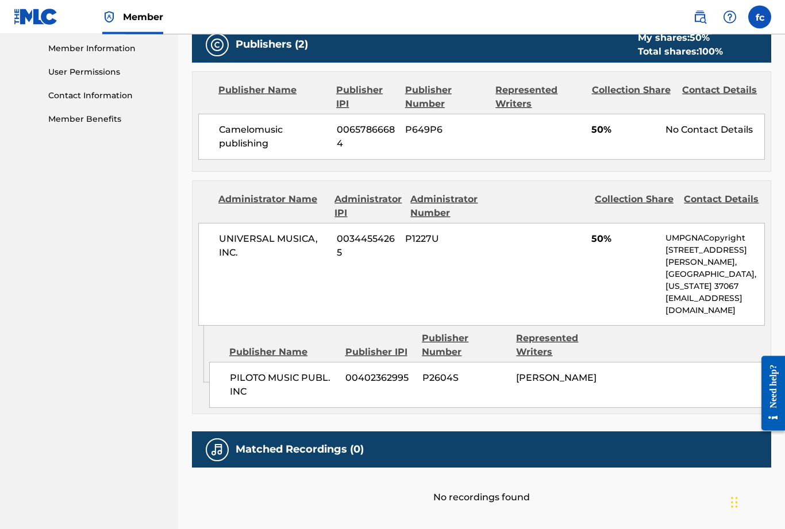
scroll to position [556, 0]
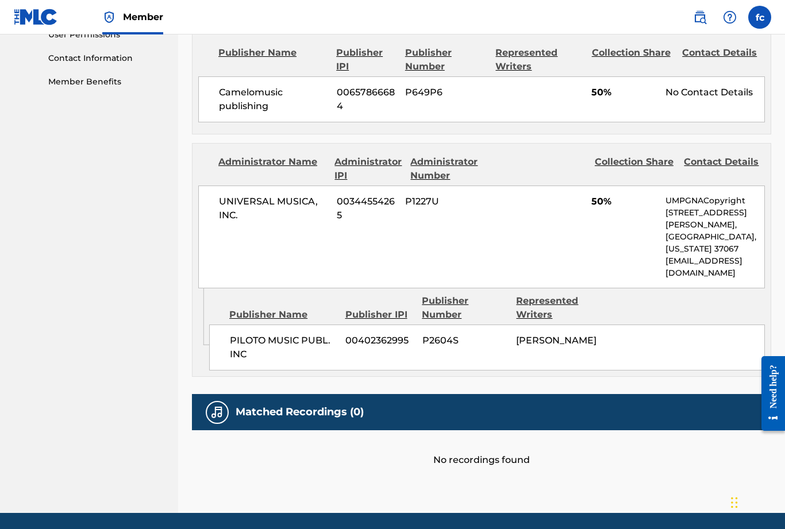
click at [731, 159] on div "Contact Details" at bounding box center [724, 169] width 81 height 28
click at [716, 163] on div "Contact Details" at bounding box center [724, 169] width 81 height 28
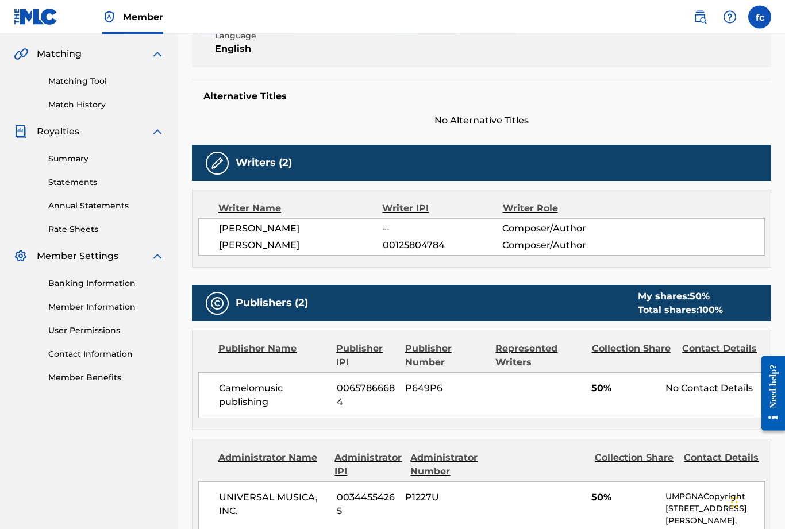
scroll to position [260, 0]
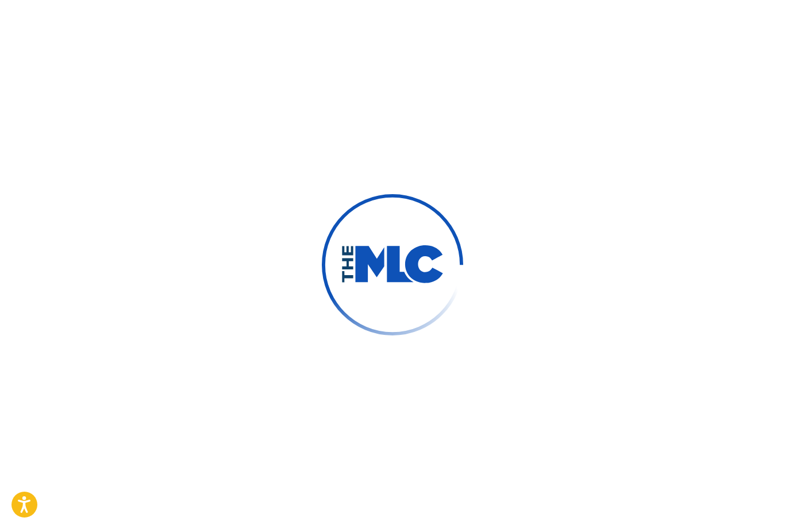
type input "fredy"
type input "camelo"
type input "[EMAIL_ADDRESS][DOMAIN_NAME]"
click at [772, 374] on div "Need help?" at bounding box center [773, 386] width 16 height 44
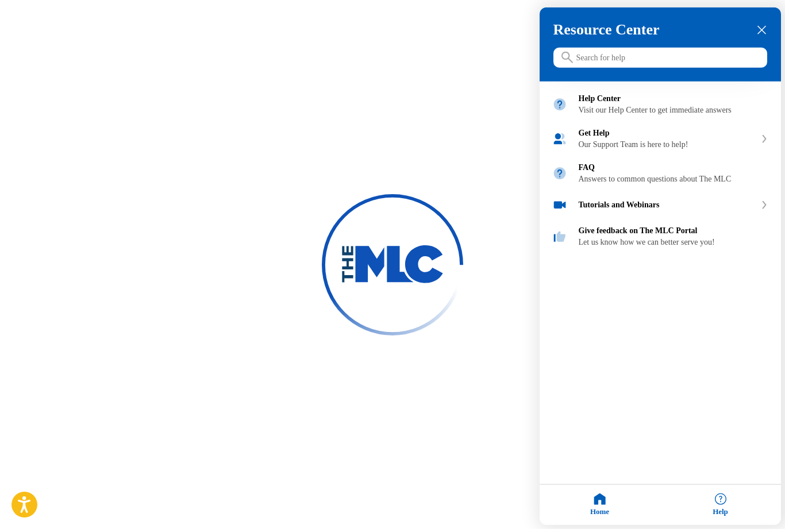
click at [632, 52] on input "Search for help" at bounding box center [660, 58] width 214 height 20
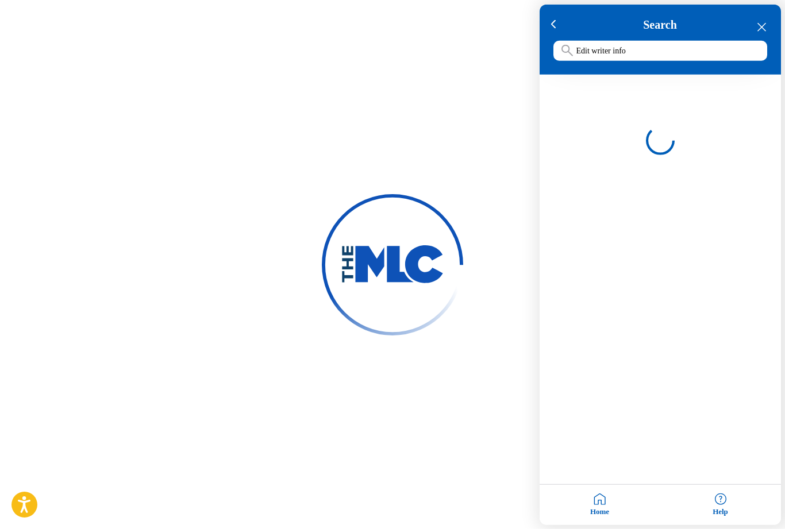
type input "Edit writer info"
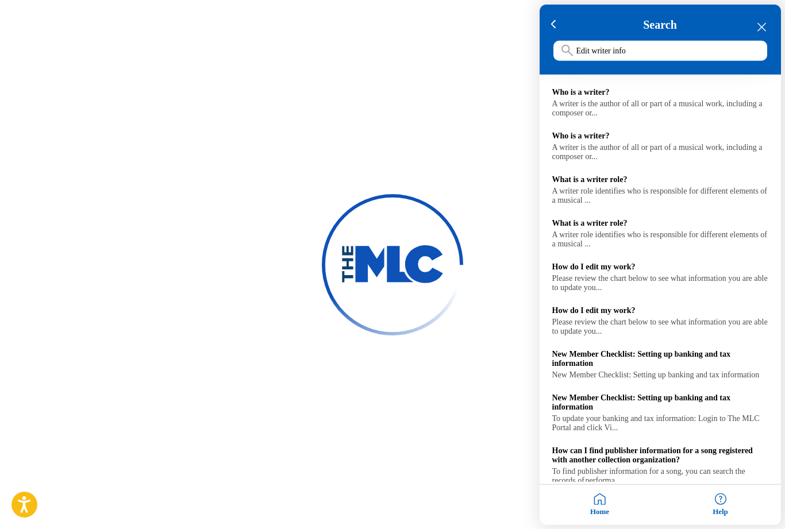
click at [678, 292] on div "Please review the chart below to see what information you are able to update yo…" at bounding box center [660, 283] width 216 height 18
